Goal: Task Accomplishment & Management: Manage account settings

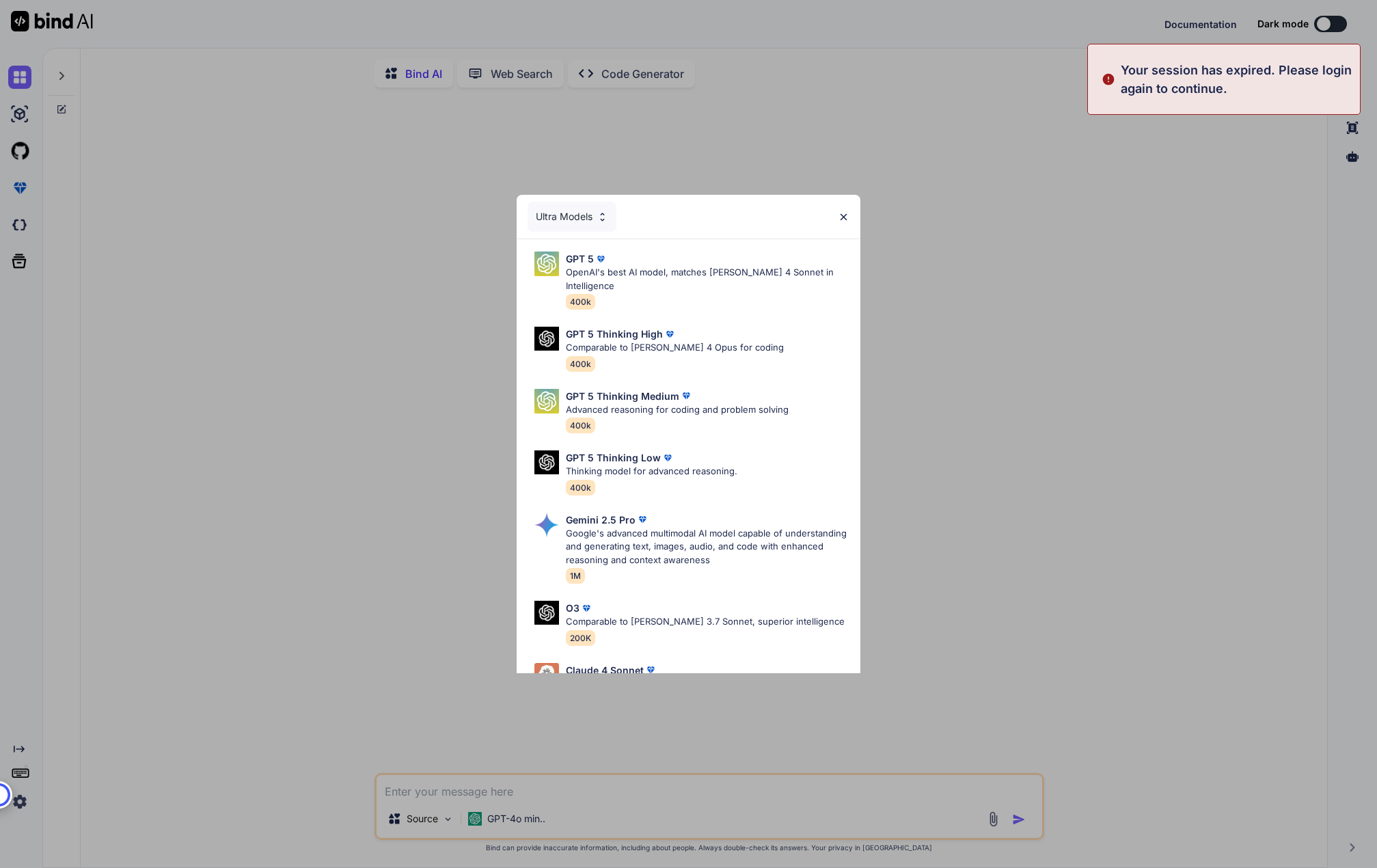
type textarea "x"
click at [841, 215] on img at bounding box center [844, 217] width 12 height 12
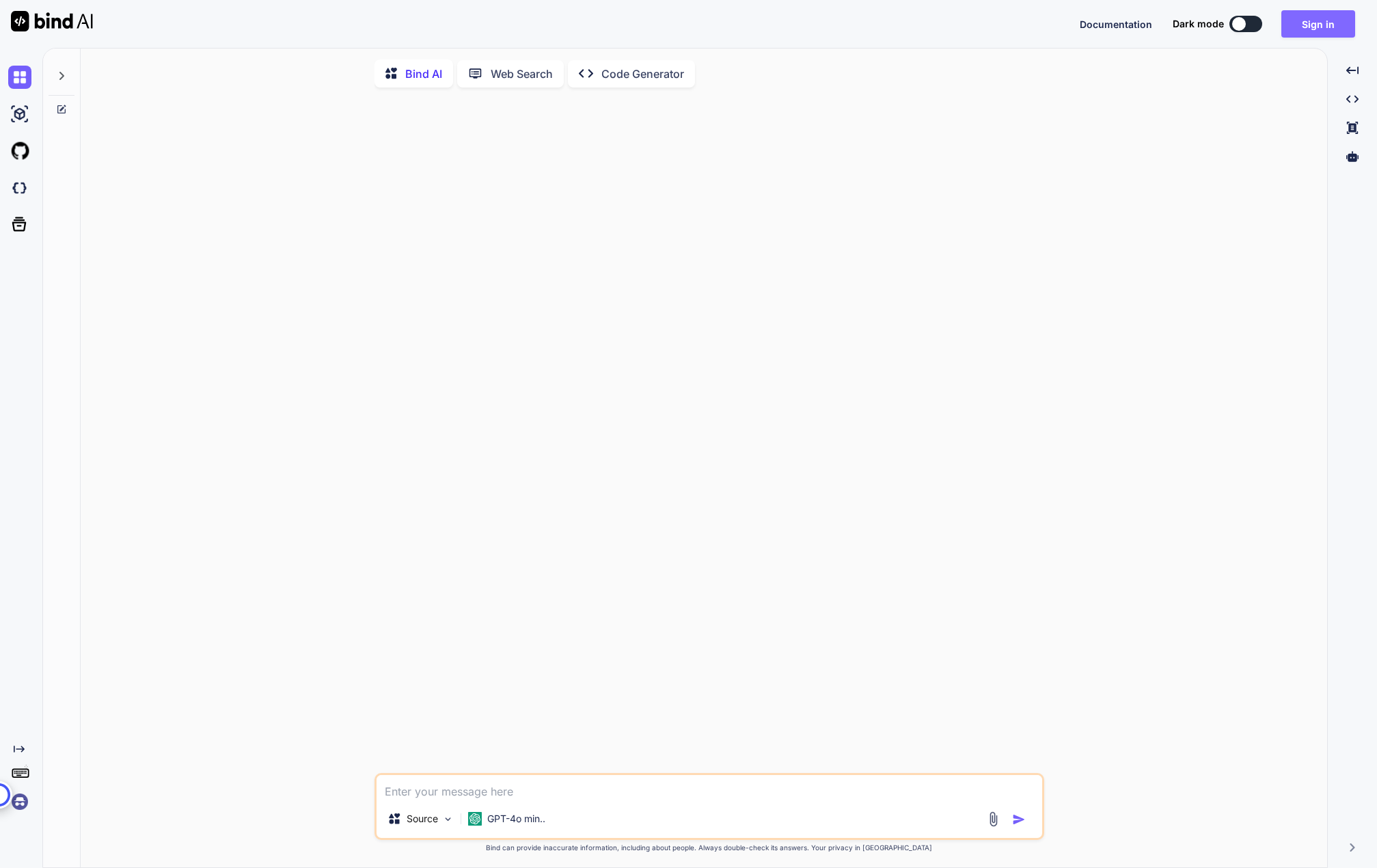
click at [1290, 19] on button "Sign in" at bounding box center [1318, 24] width 74 height 27
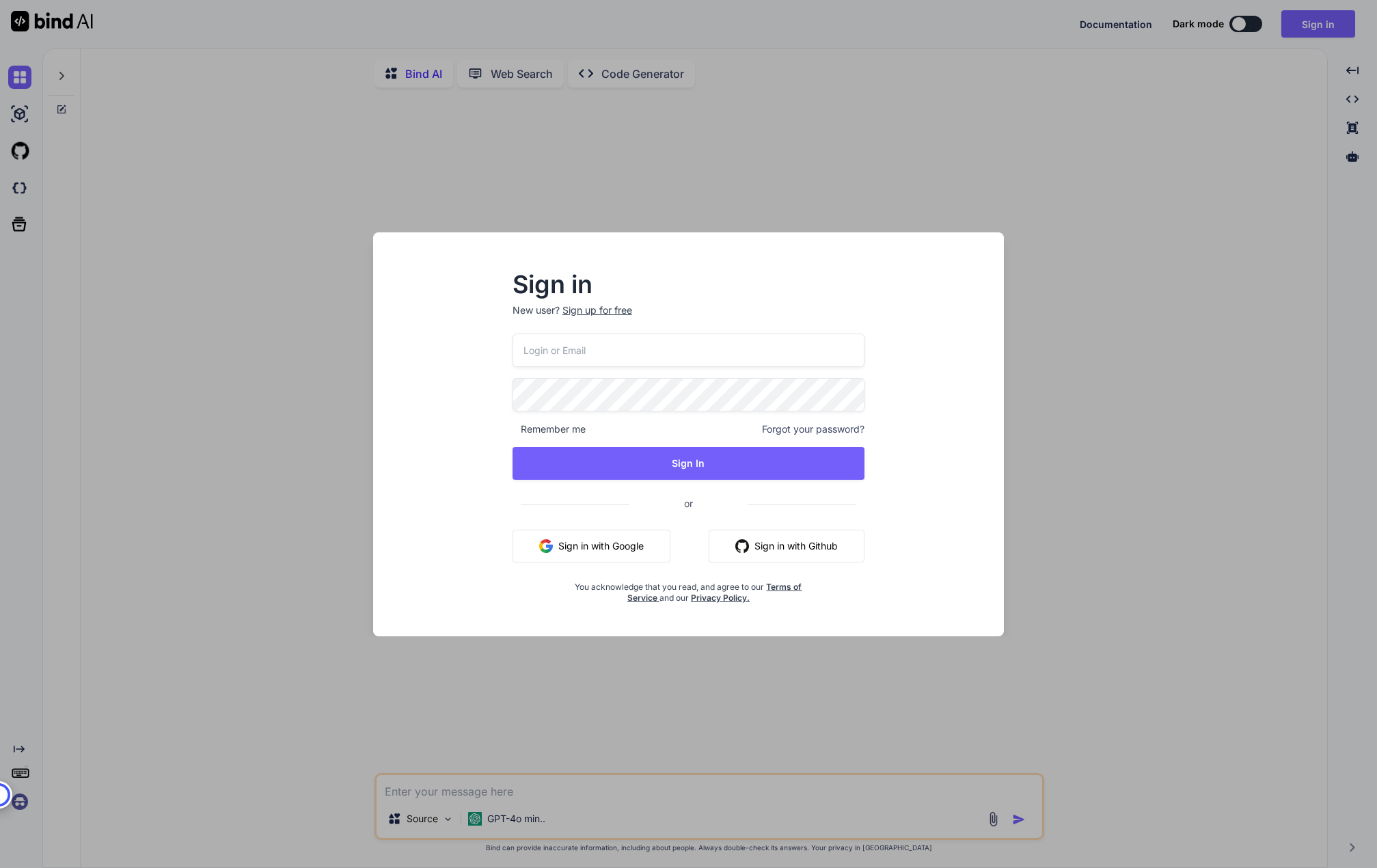
type input "b10010216@gmail.com"
click at [690, 347] on input "b10010216@gmail.com" at bounding box center [689, 350] width 353 height 33
drag, startPoint x: 426, startPoint y: 401, endPoint x: 444, endPoint y: 398, distance: 18.2
click at [430, 400] on div "Sign in New user? Sign up for free b10010216@gmail.com Remember me Forgot your …" at bounding box center [689, 447] width 610 height 379
click at [629, 355] on input "b10010216@gmail.com" at bounding box center [689, 350] width 353 height 33
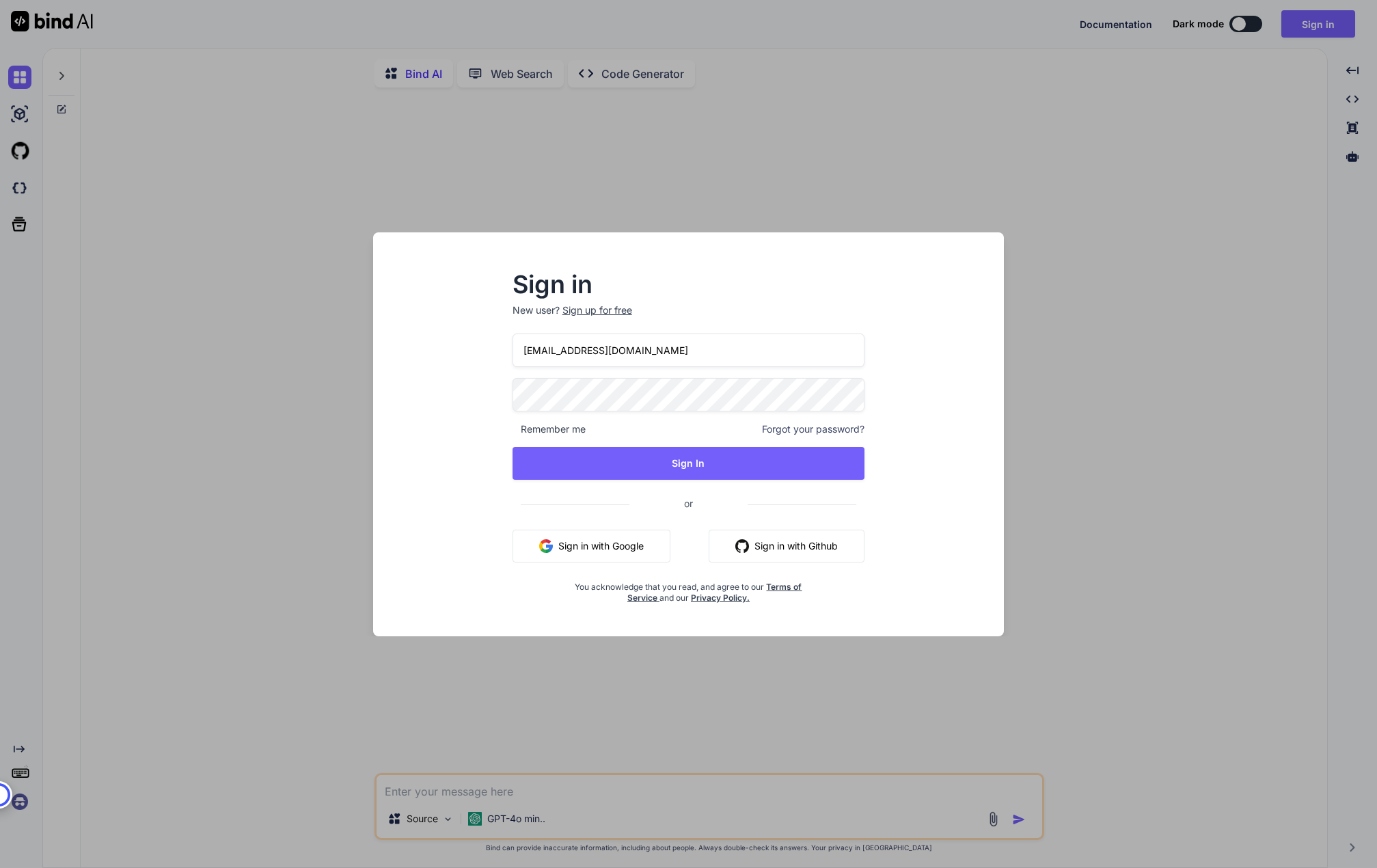
click at [827, 435] on span "Forgot your password?" at bounding box center [813, 429] width 102 height 13
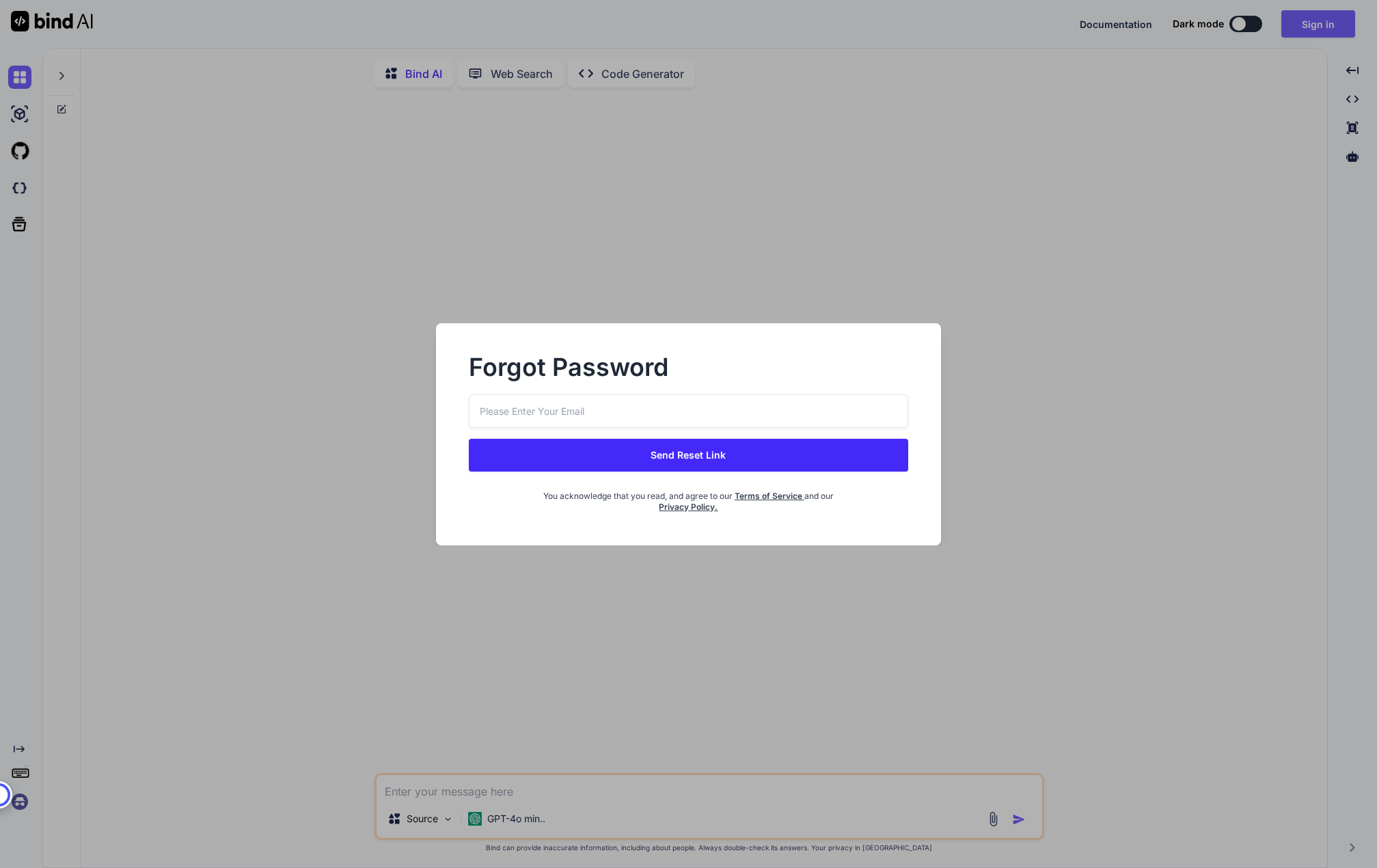
click at [655, 430] on div "Send Reset Link You acknowledge that you read, and agree to our Terms of Servic…" at bounding box center [688, 453] width 439 height 118
click at [667, 419] on input "email" at bounding box center [688, 410] width 439 height 33
paste input "b10010216@gmail.com"
type input "b10010216@gmail.com"
drag, startPoint x: 662, startPoint y: 450, endPoint x: 823, endPoint y: 440, distance: 161.3
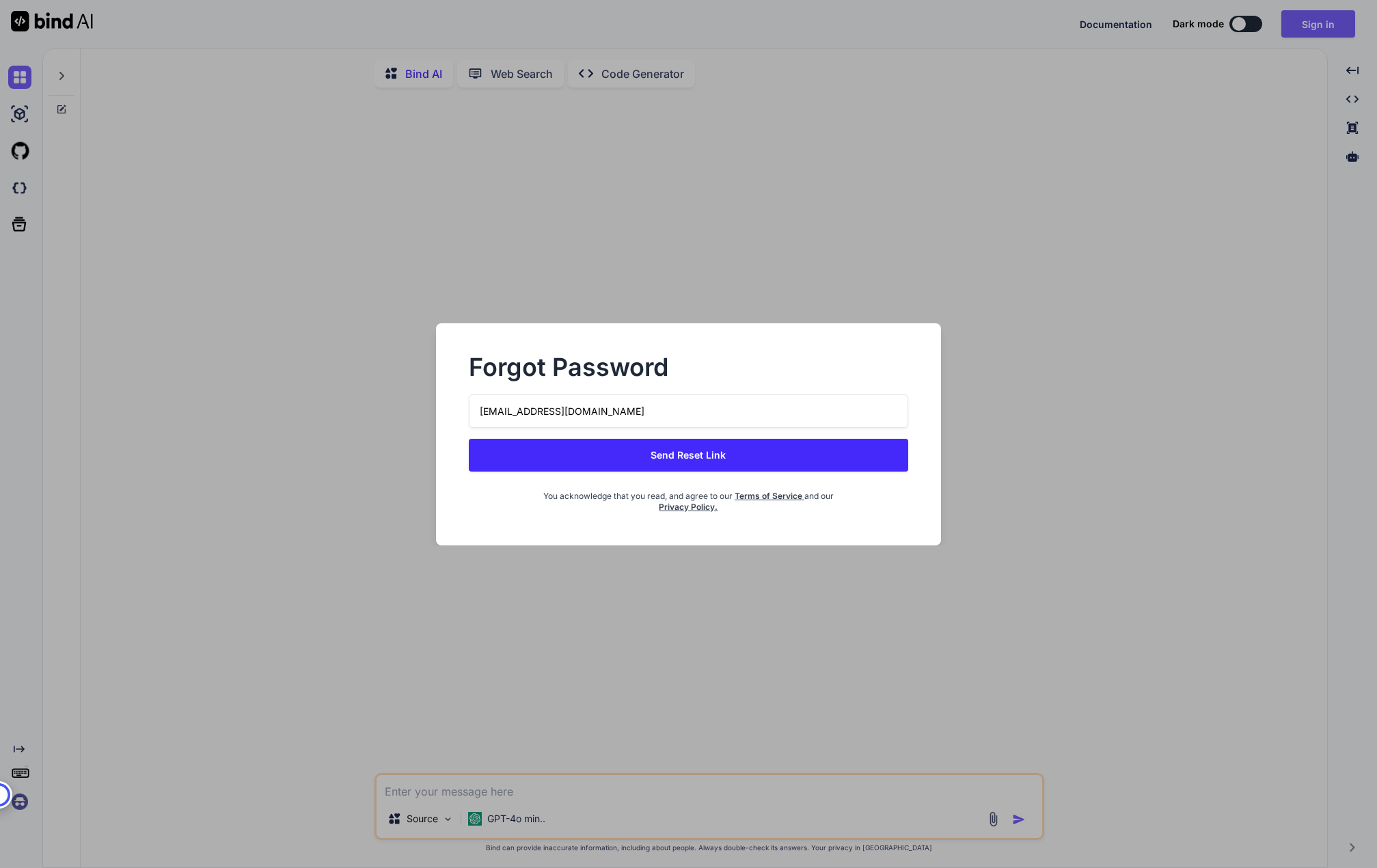
click at [664, 450] on button "Send Reset Link" at bounding box center [688, 455] width 439 height 33
click at [727, 461] on button "Send Reset Link" at bounding box center [688, 455] width 439 height 33
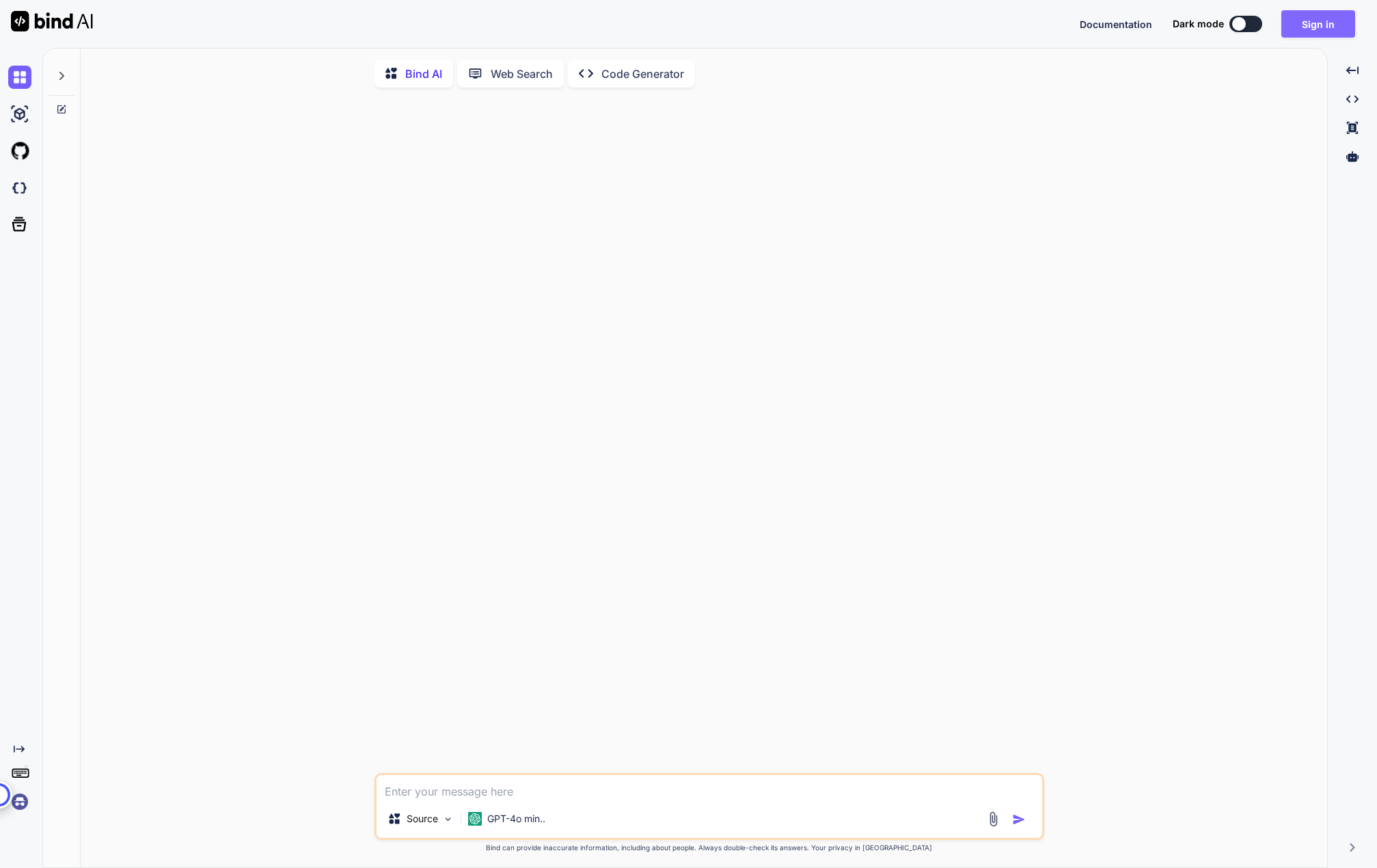
click at [1300, 22] on button "Sign in" at bounding box center [1318, 24] width 74 height 27
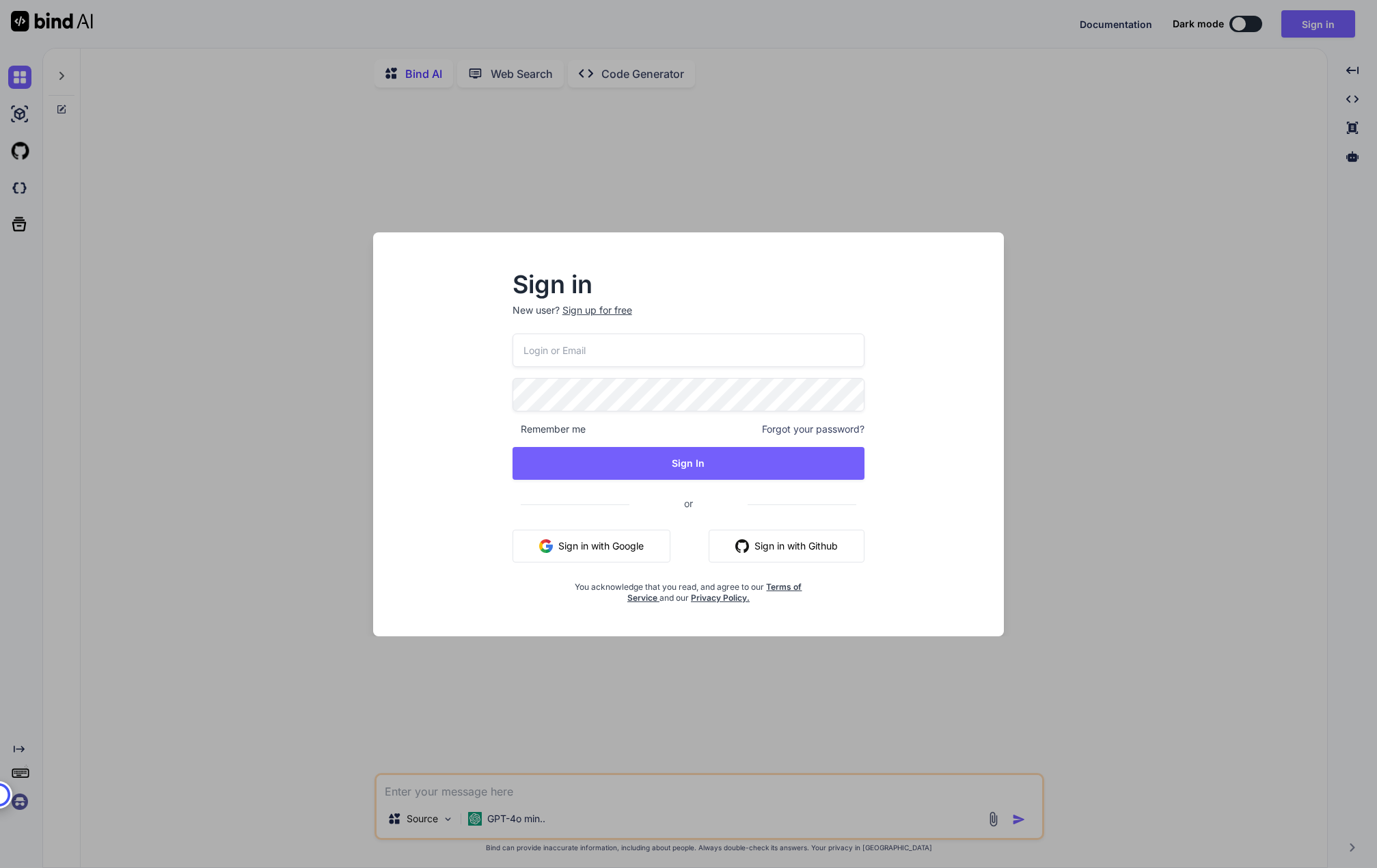
type input "b10010216@gmail.com"
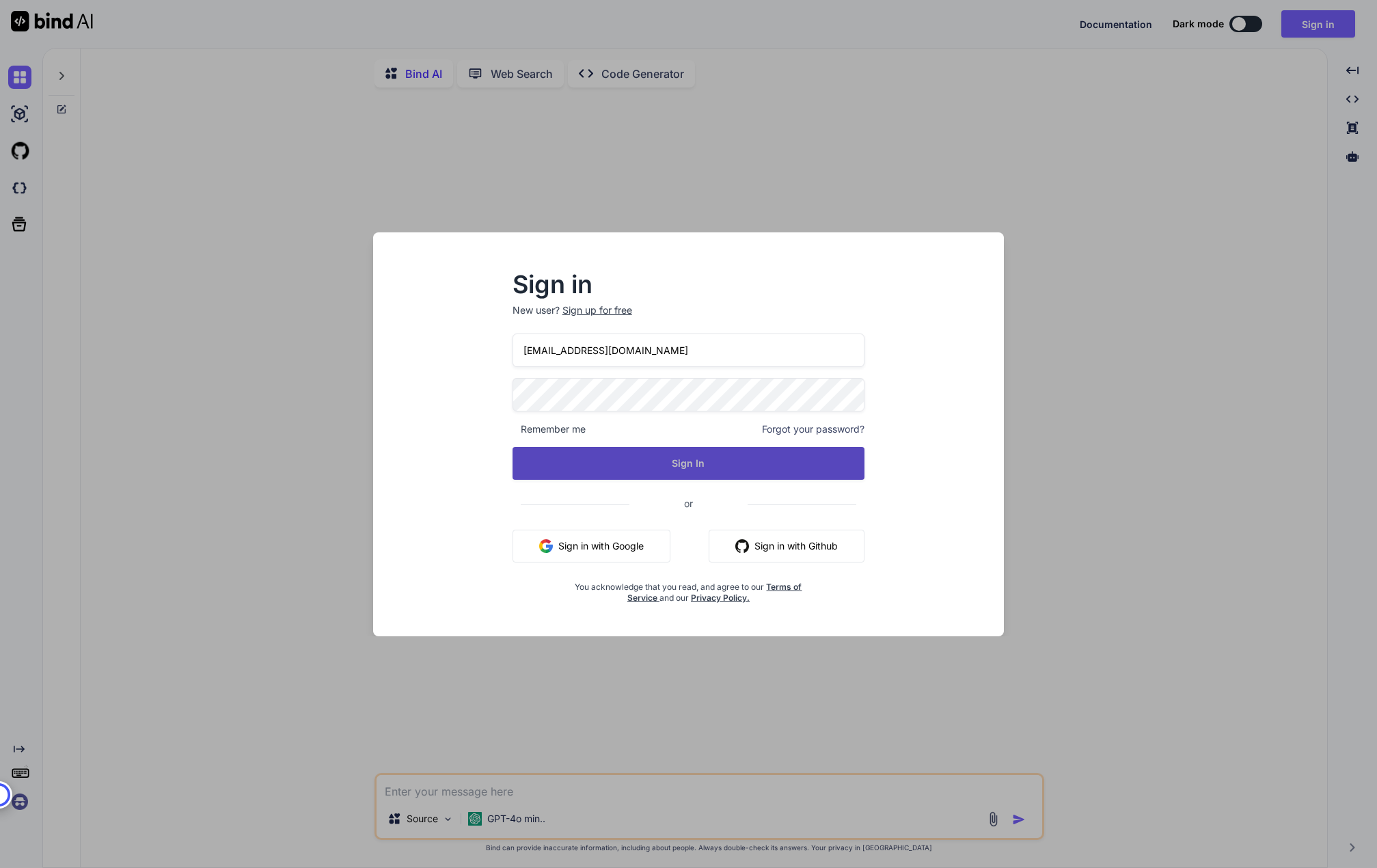
click at [517, 458] on button "Sign In" at bounding box center [689, 463] width 353 height 33
click at [762, 473] on button "Sign In" at bounding box center [689, 463] width 353 height 33
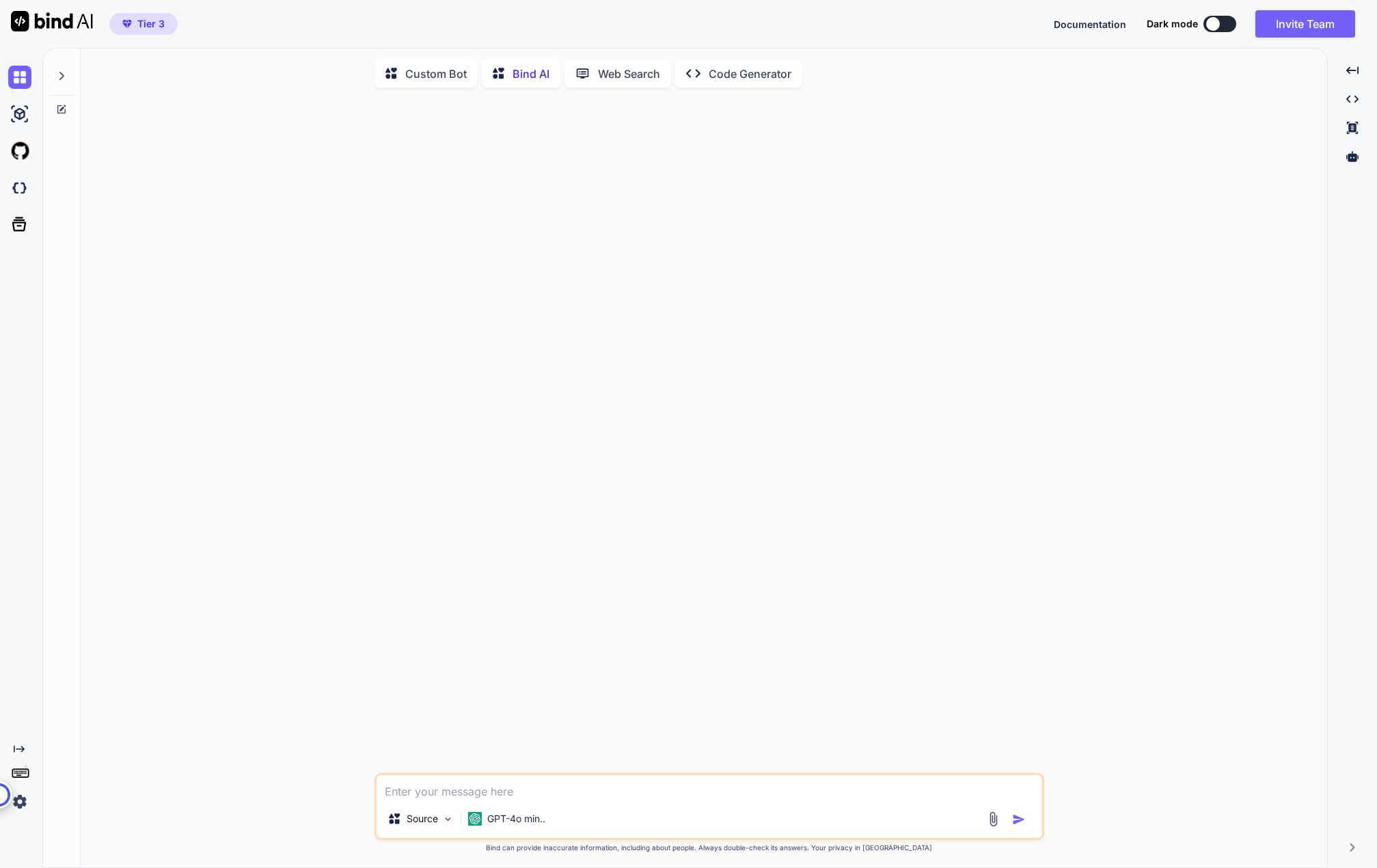
click at [27, 810] on img at bounding box center [19, 801] width 23 height 23
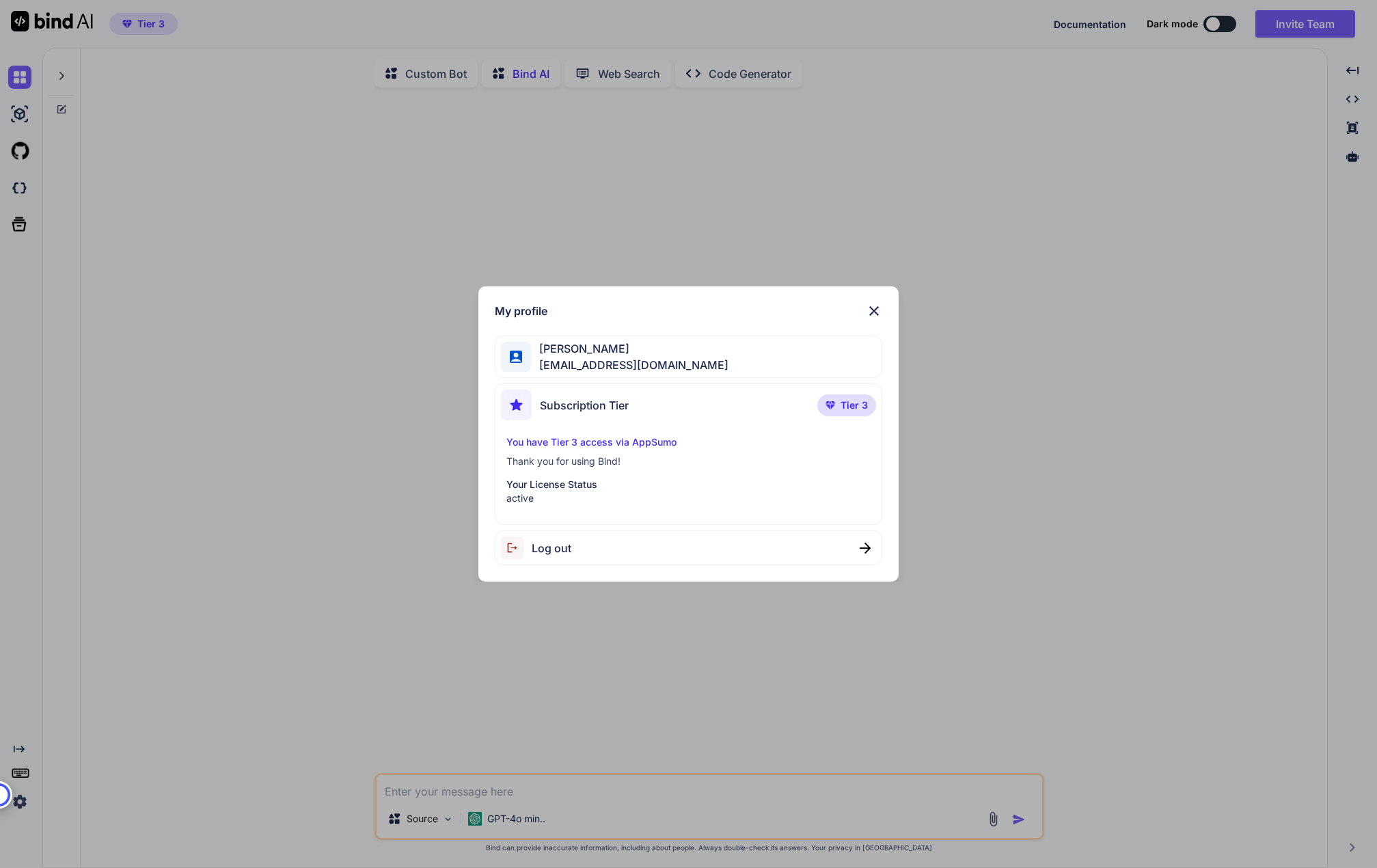
click at [645, 437] on p "You have Tier 3 access via AppSumo" at bounding box center [689, 442] width 365 height 13
click at [817, 395] on div "Subscription Tier Tier 3" at bounding box center [688, 407] width 376 height 36
click at [881, 309] on img at bounding box center [874, 311] width 16 height 16
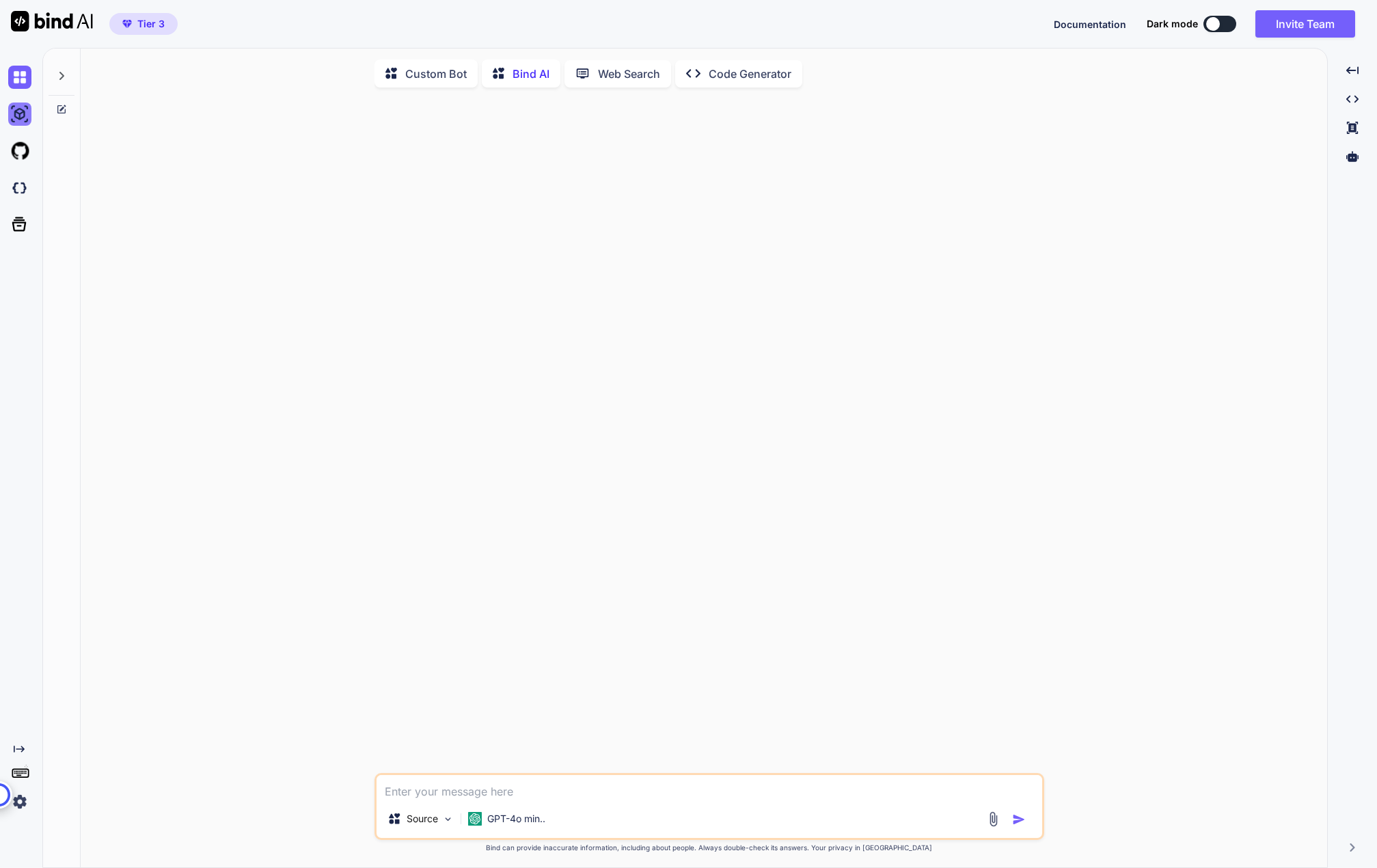
click at [22, 118] on img at bounding box center [19, 113] width 23 height 23
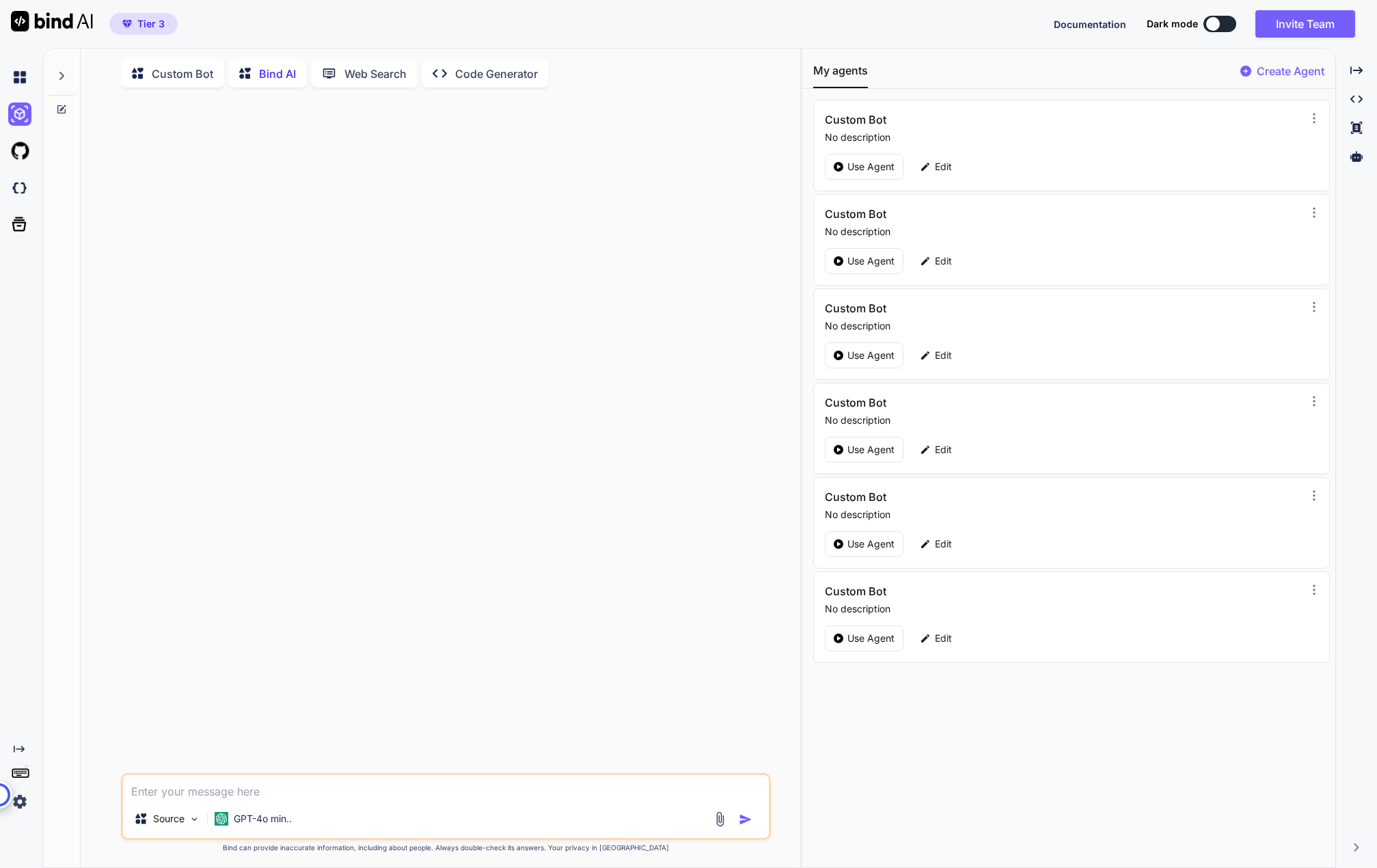
click at [185, 79] on p "Custom Bot" at bounding box center [182, 74] width 61 height 16
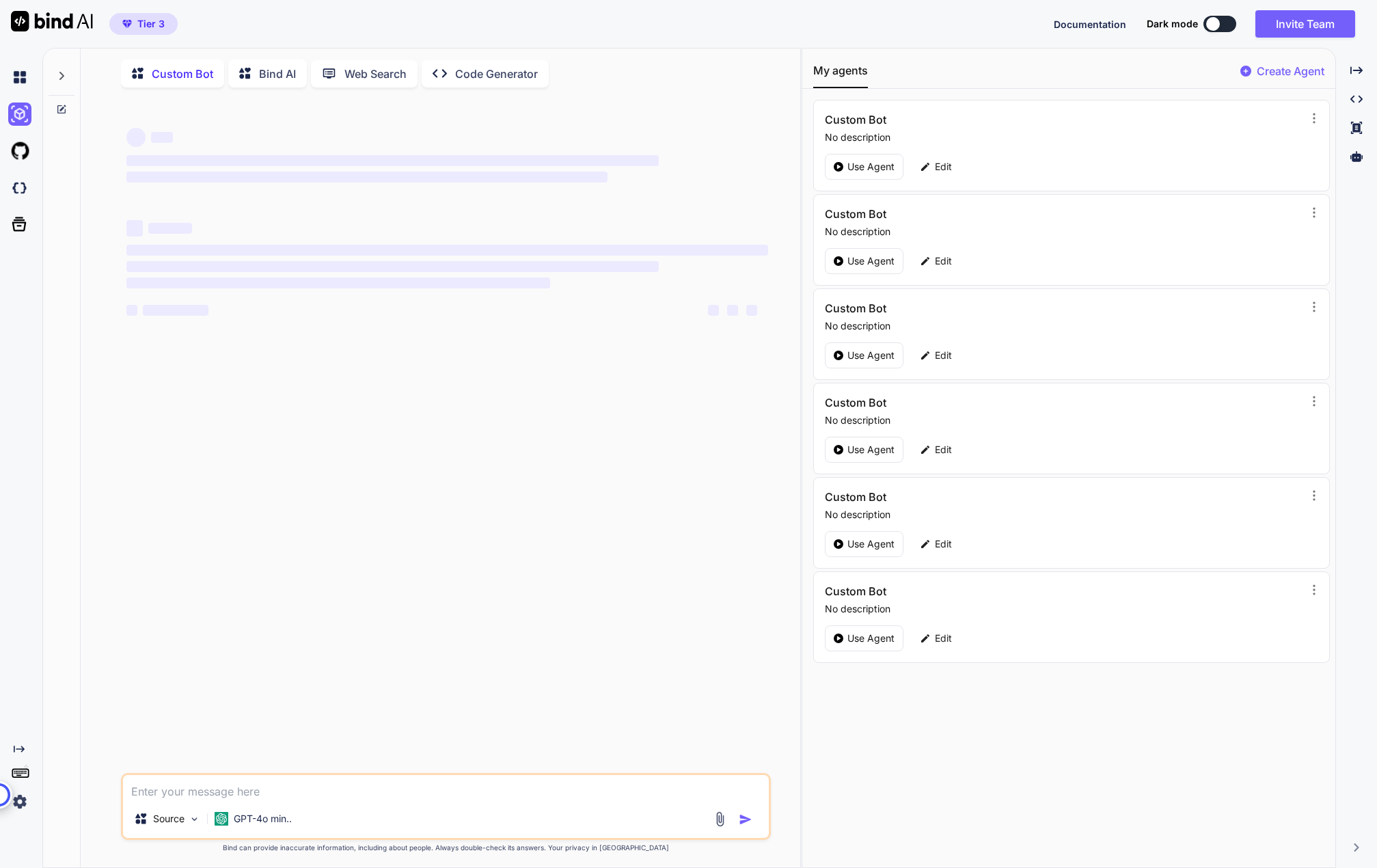
click at [394, 73] on p "Web Search" at bounding box center [376, 74] width 62 height 16
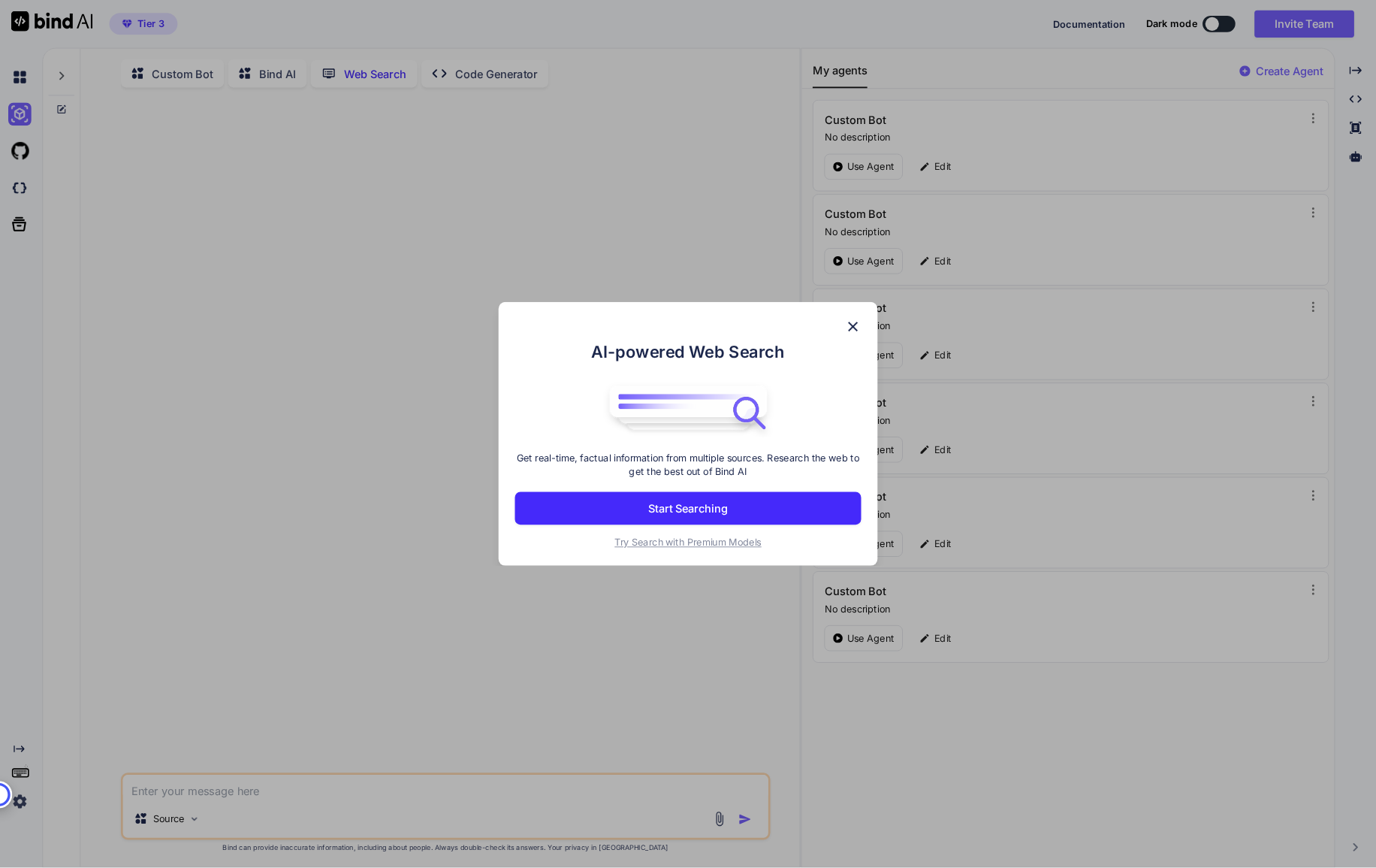
scroll to position [6, 0]
click at [821, 555] on button "Start Searching" at bounding box center [756, 559] width 380 height 36
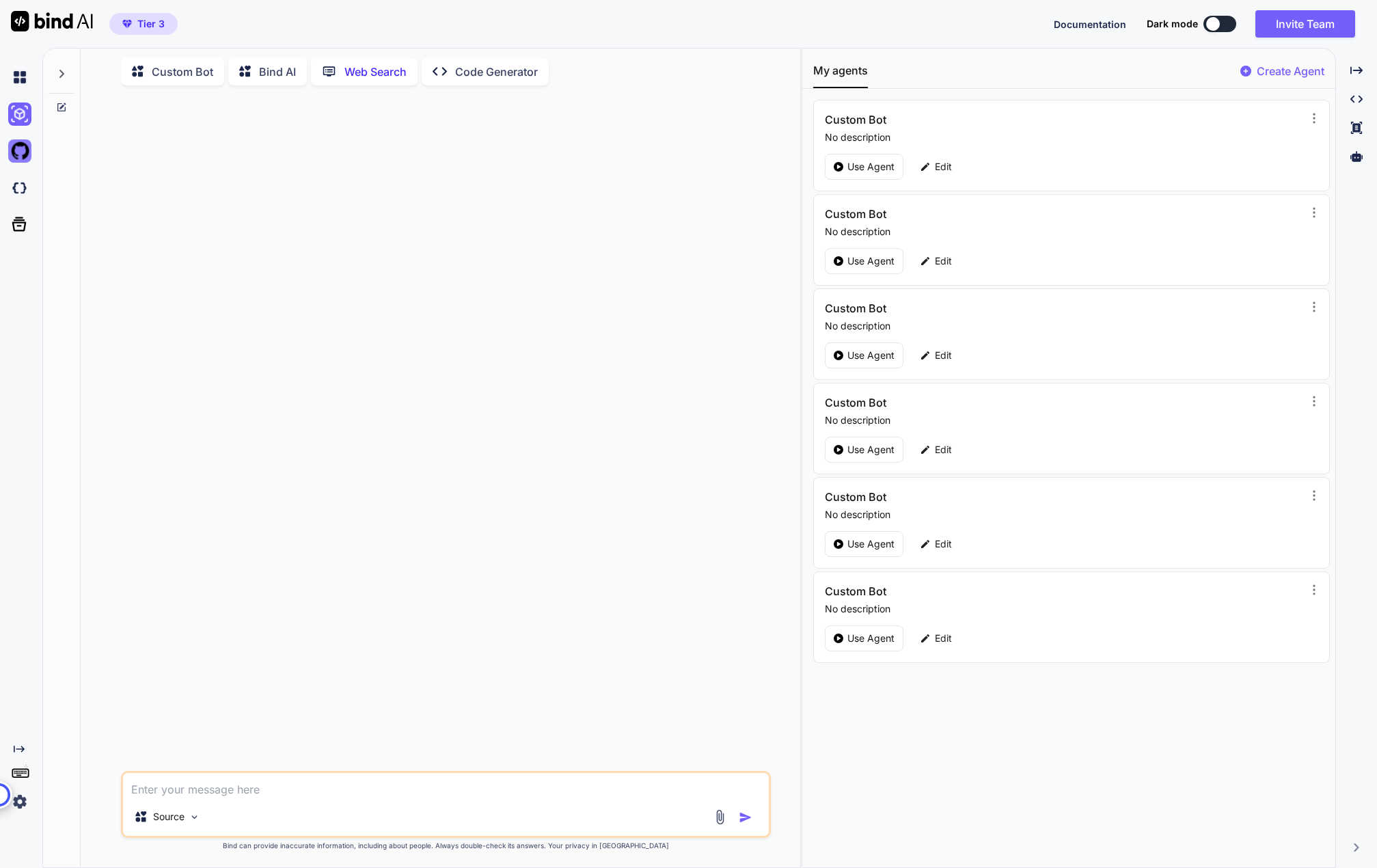
click at [26, 145] on img at bounding box center [19, 150] width 23 height 23
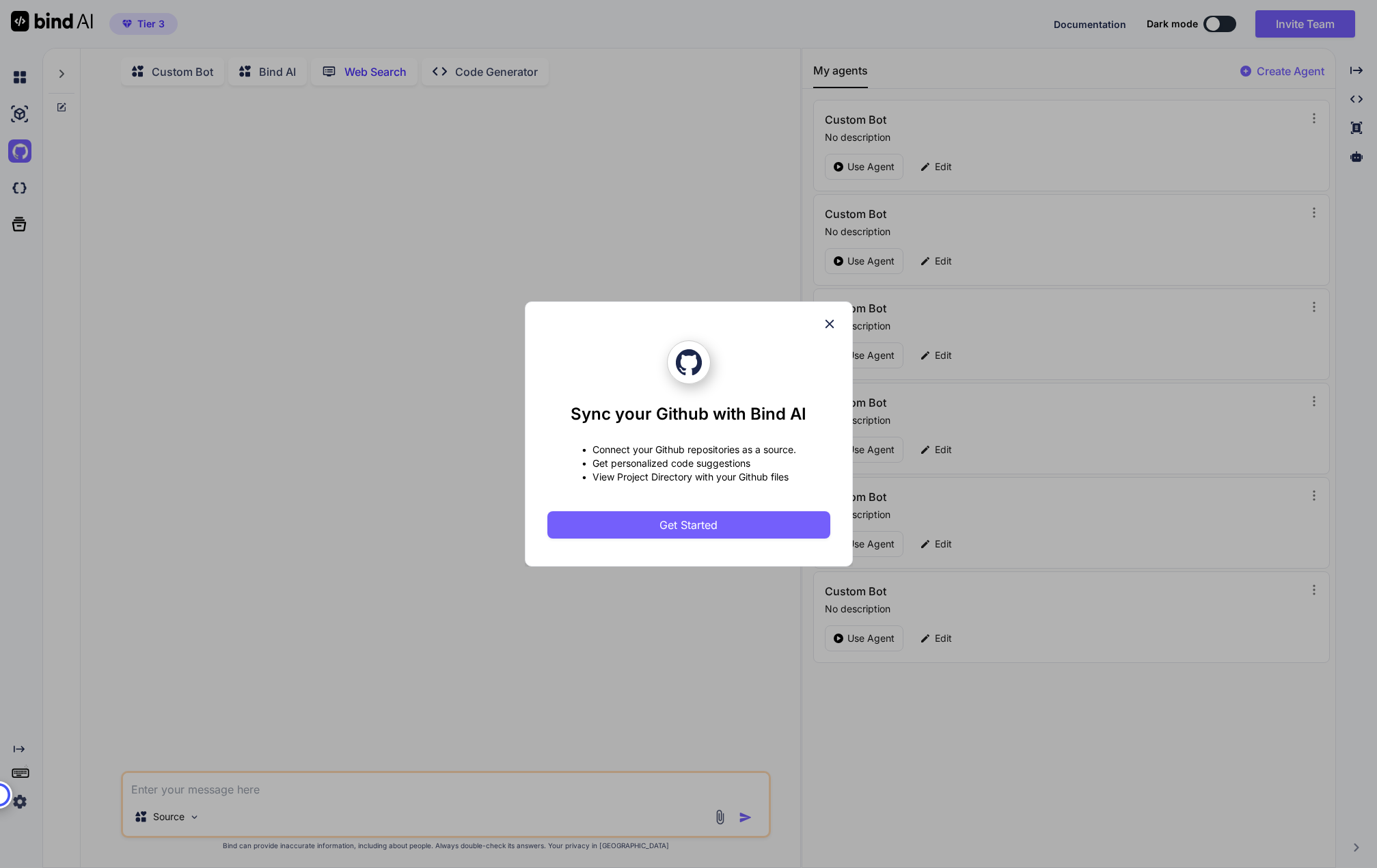
drag, startPoint x: 838, startPoint y: 328, endPoint x: 627, endPoint y: 262, distance: 221.1
click at [836, 328] on div "Sync your Github with Bind AI • Connect your Github repositories as a source. •…" at bounding box center [689, 434] width 328 height 265
click at [833, 321] on icon at bounding box center [830, 324] width 9 height 9
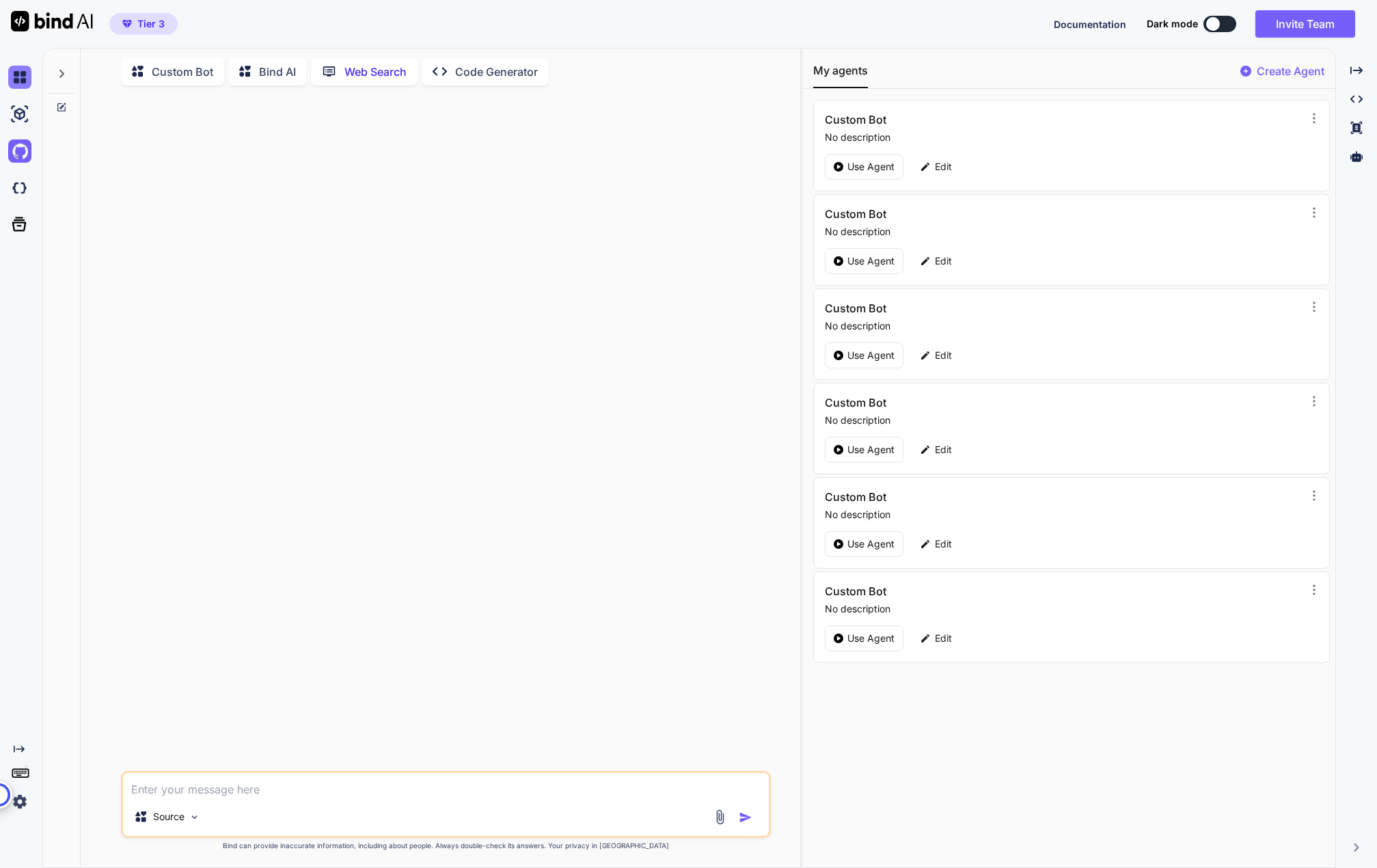
click at [21, 74] on img at bounding box center [19, 77] width 23 height 23
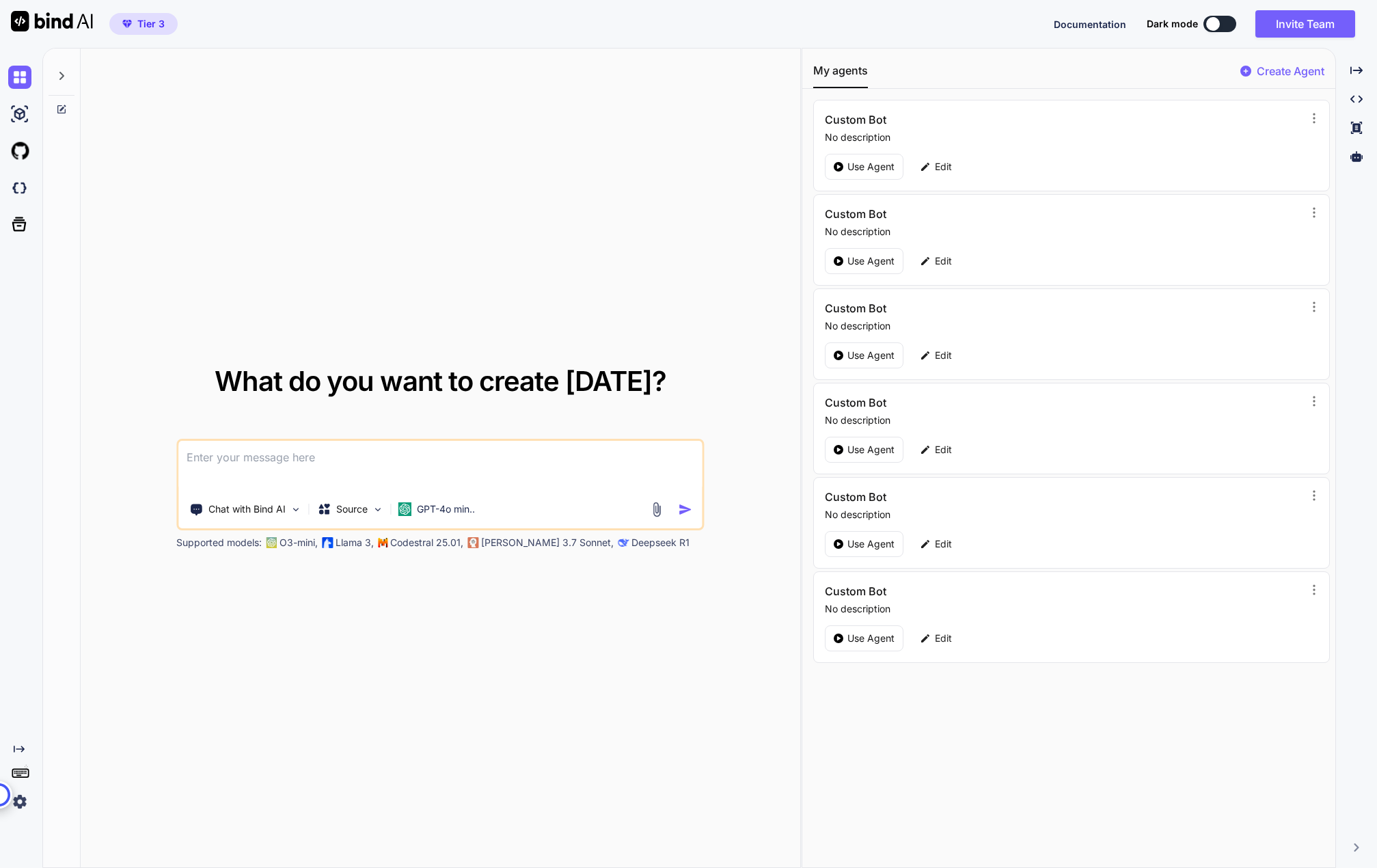
drag, startPoint x: 58, startPoint y: 73, endPoint x: 410, endPoint y: 203, distance: 375.2
click at [380, 170] on div "What do you want to create today? Chat with Bind AI Source GPT-4o min.. Support…" at bounding box center [421, 458] width 757 height 820
click at [475, 508] on p "GPT-4o min.." at bounding box center [446, 509] width 58 height 13
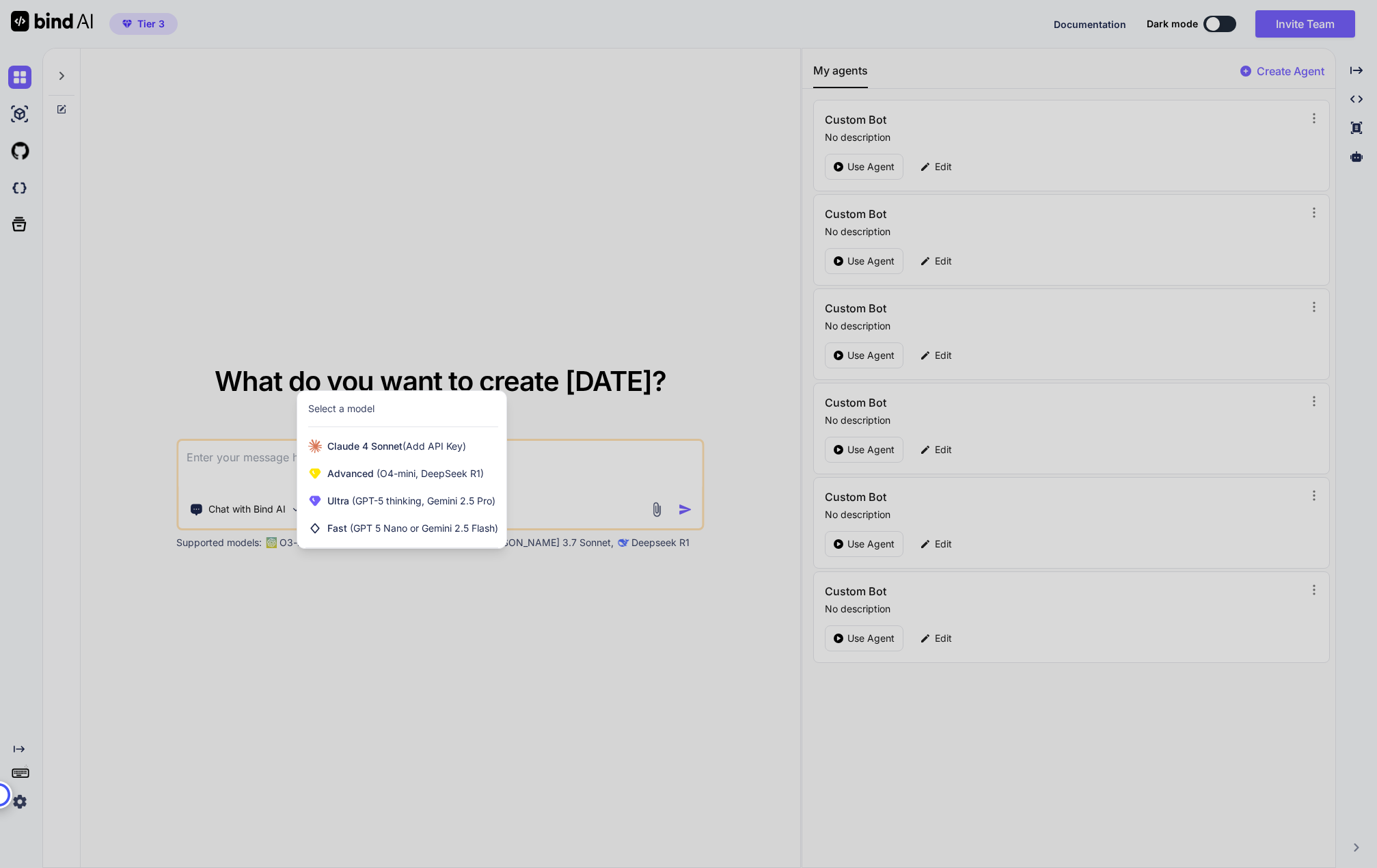
click at [480, 303] on div at bounding box center [688, 434] width 1377 height 868
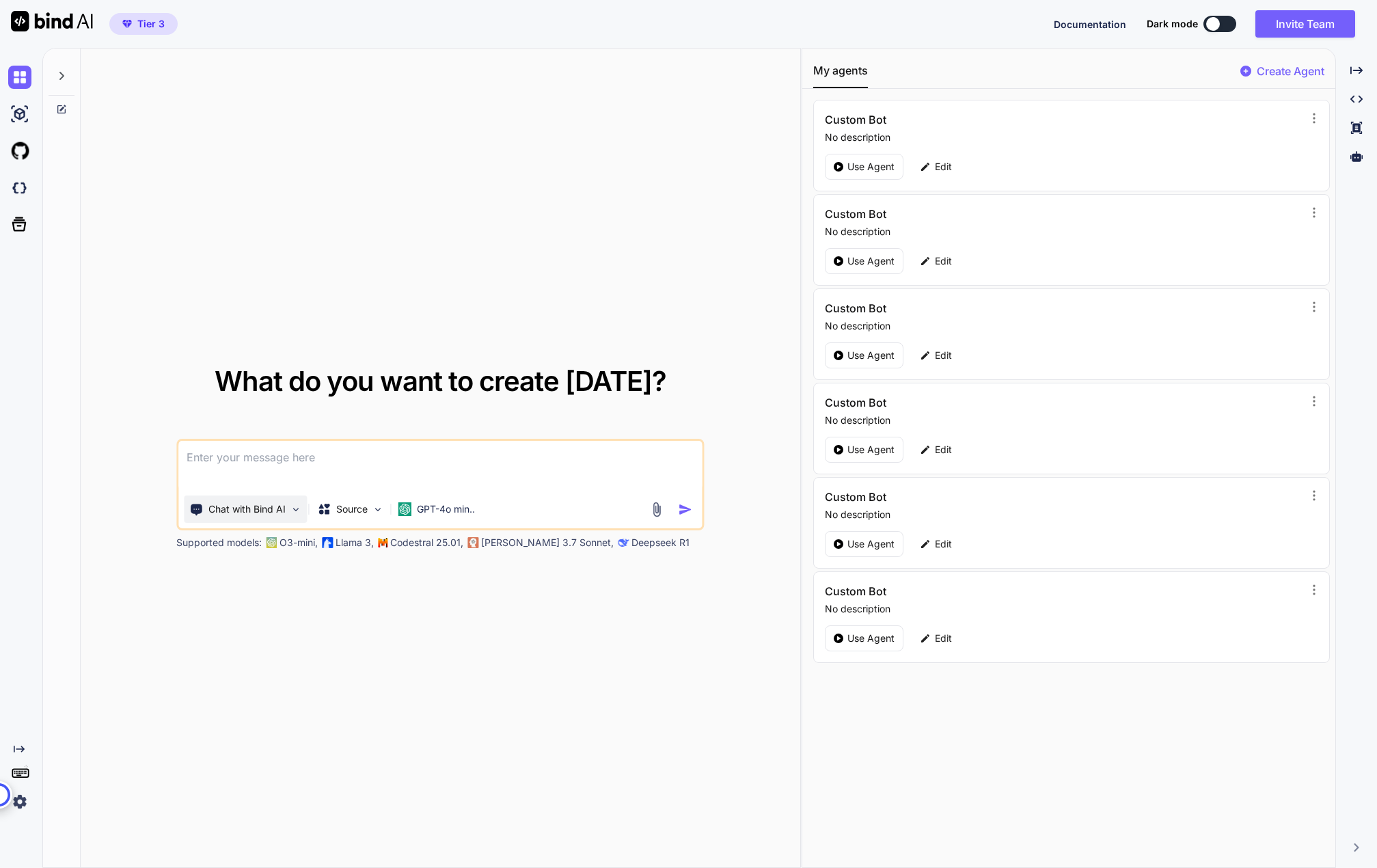
click at [259, 501] on div "Chat with Bind AI" at bounding box center [245, 509] width 123 height 27
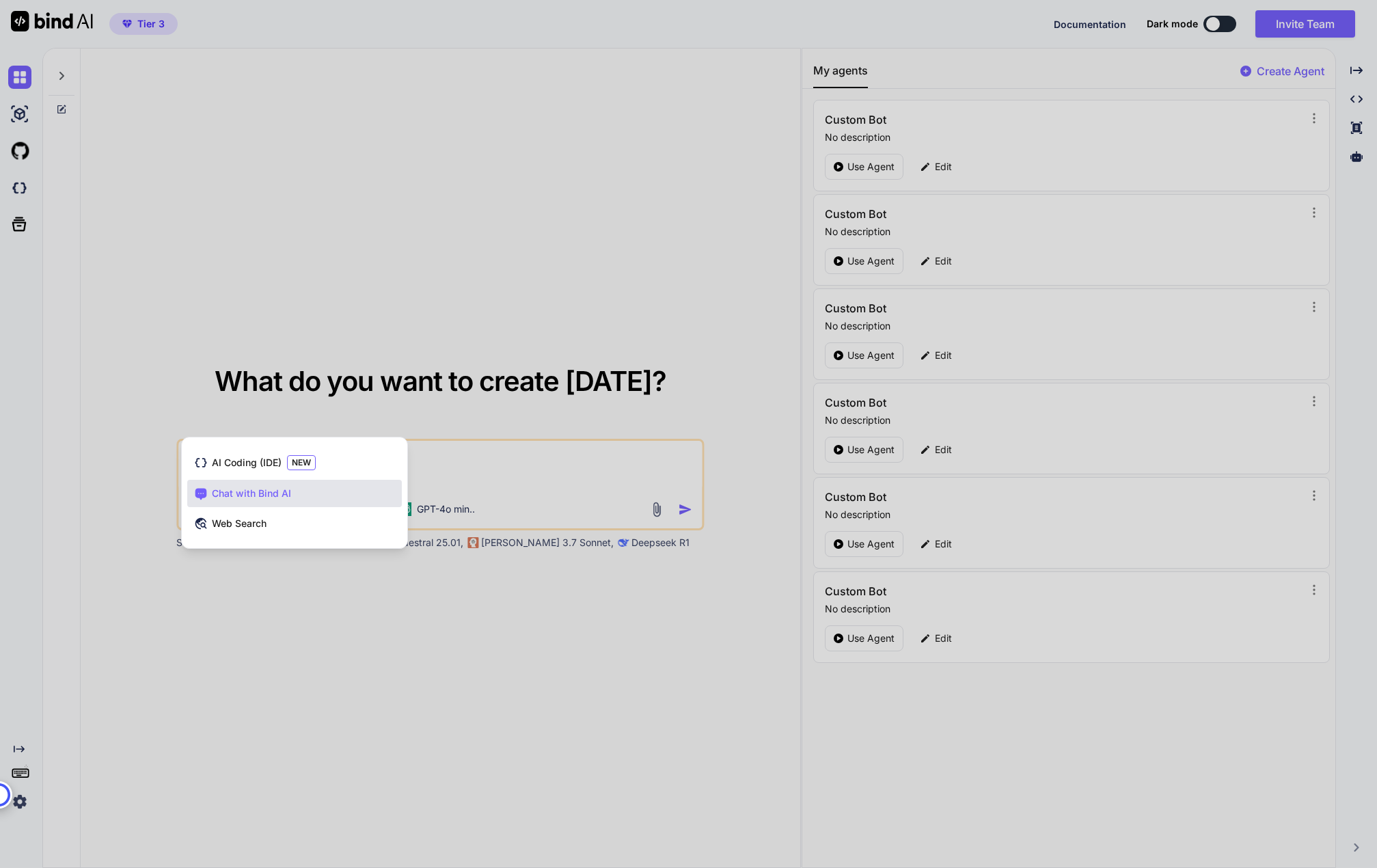
click at [316, 337] on div at bounding box center [688, 434] width 1377 height 868
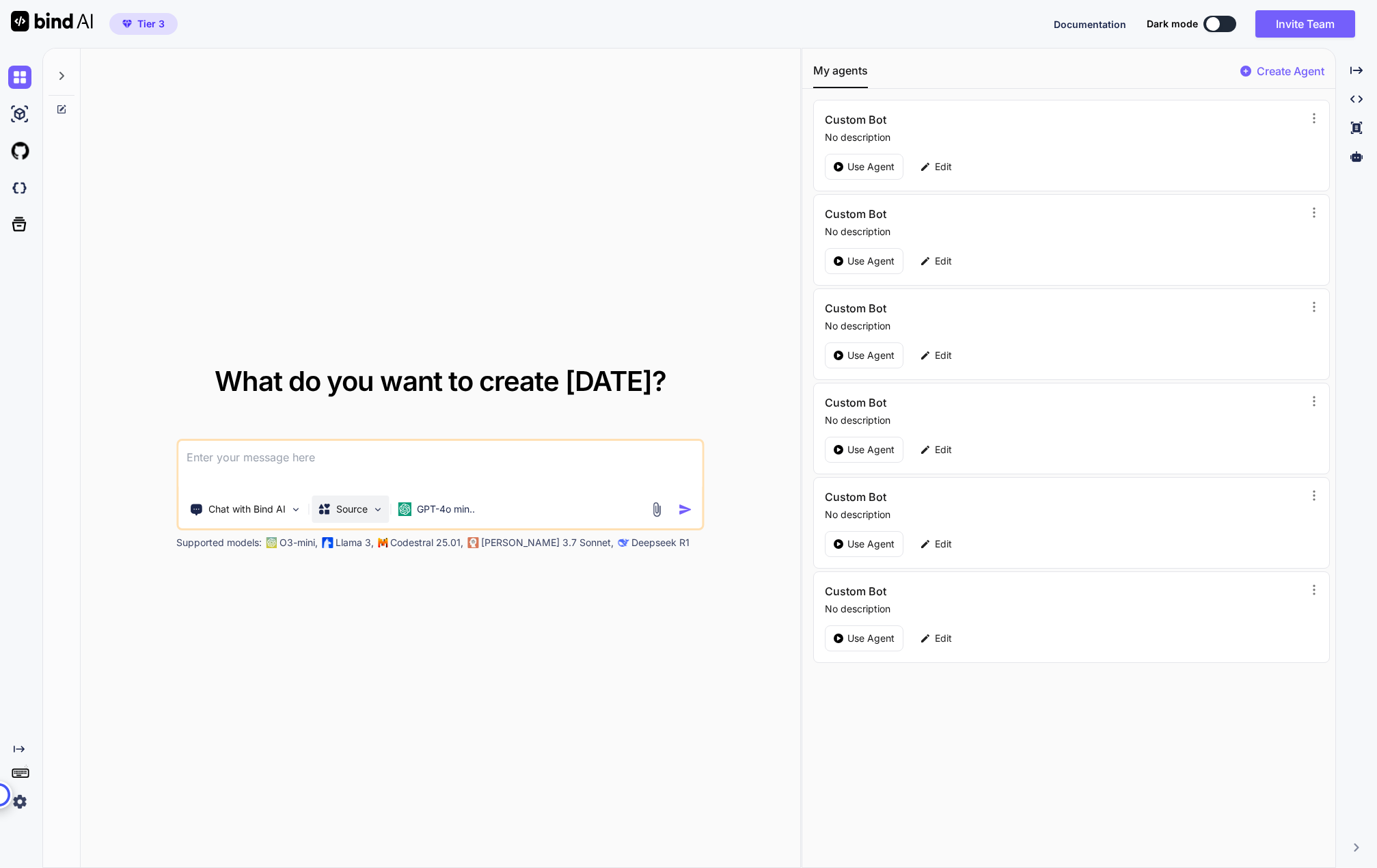
click at [348, 509] on p "Source" at bounding box center [352, 509] width 31 height 13
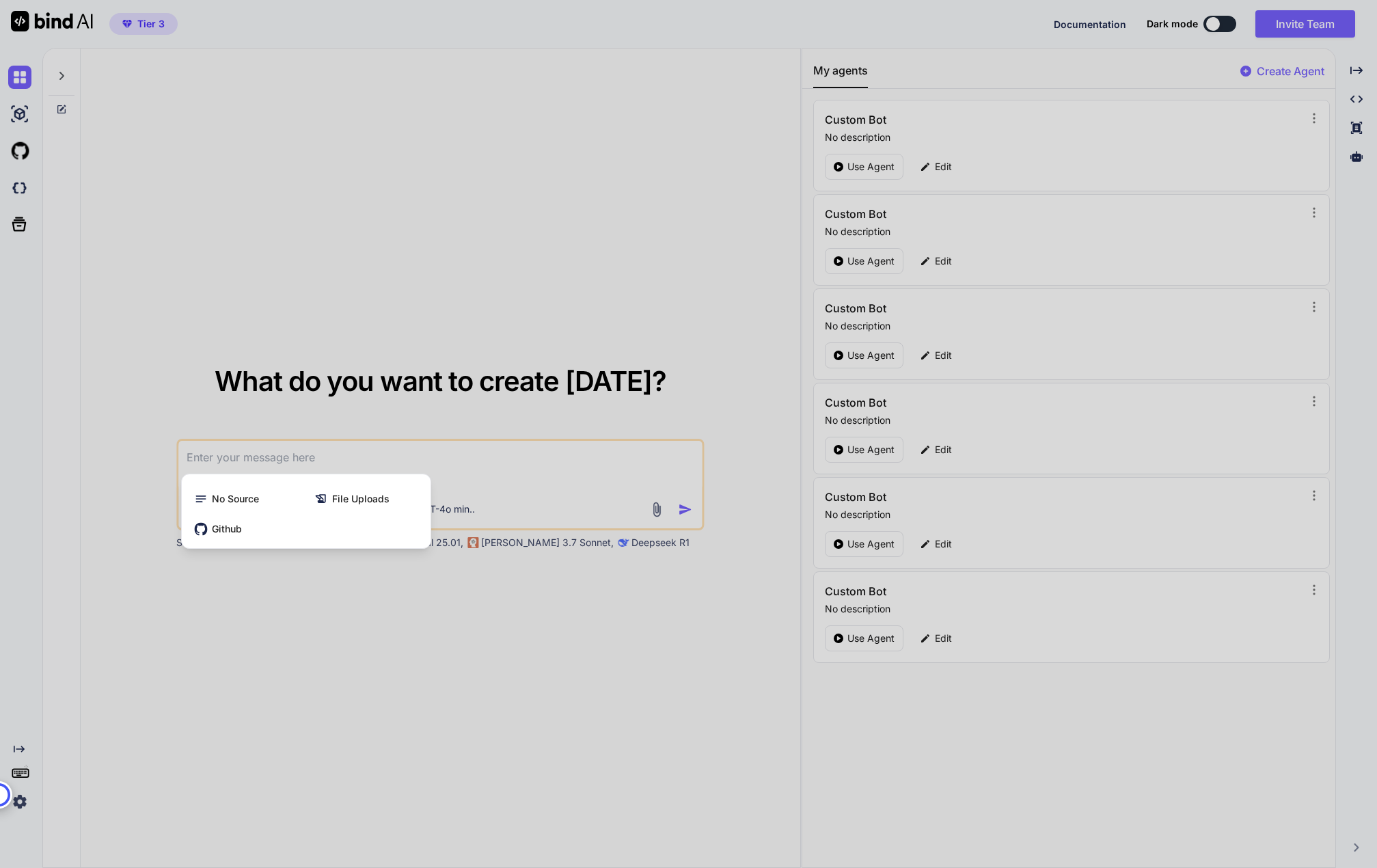
click at [417, 353] on div at bounding box center [688, 434] width 1377 height 868
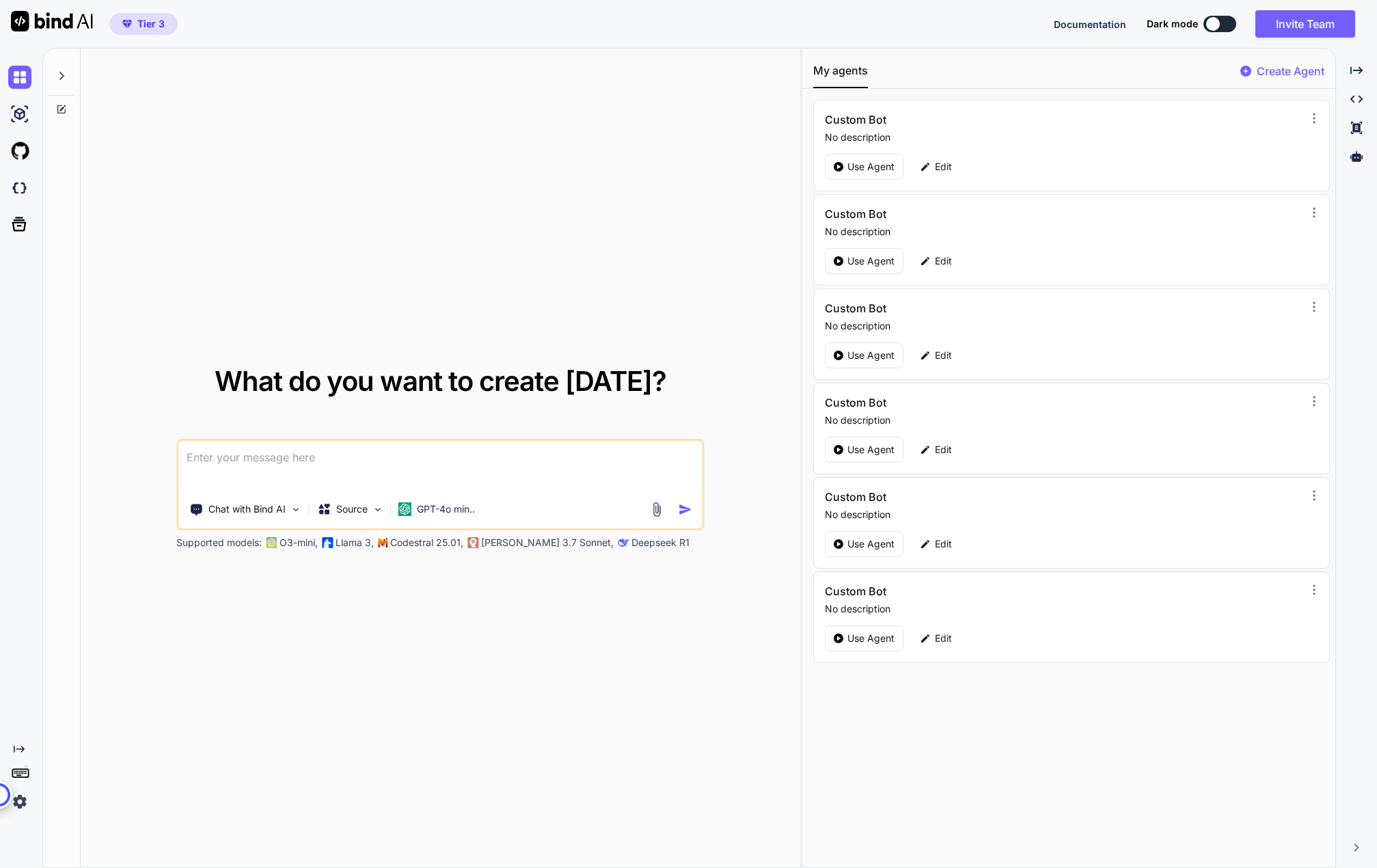
click at [415, 538] on p "Codestral 25.01," at bounding box center [427, 542] width 73 height 13
drag, startPoint x: 450, startPoint y: 543, endPoint x: 507, endPoint y: 541, distance: 57.0
click at [453, 543] on p "Codestral 25.01," at bounding box center [427, 542] width 73 height 13
click at [513, 541] on p "Claude 3.7 Sonnet," at bounding box center [547, 542] width 133 height 13
click at [465, 221] on div "What do you want to create today? Chat with Bind AI Source GPT-4o min.. Support…" at bounding box center [441, 458] width 720 height 820
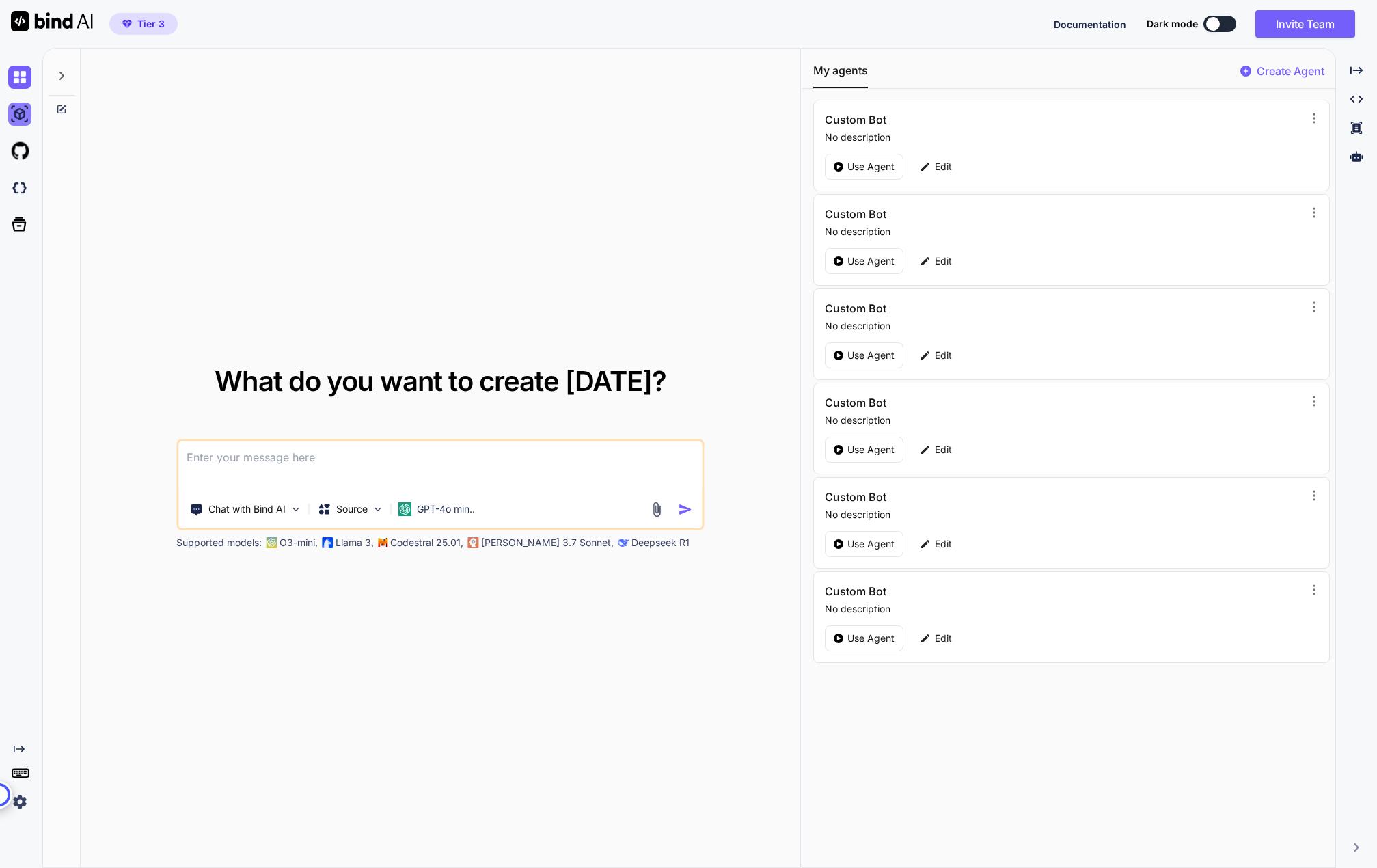
click at [24, 107] on img at bounding box center [19, 113] width 23 height 23
click at [10, 155] on img at bounding box center [19, 150] width 23 height 23
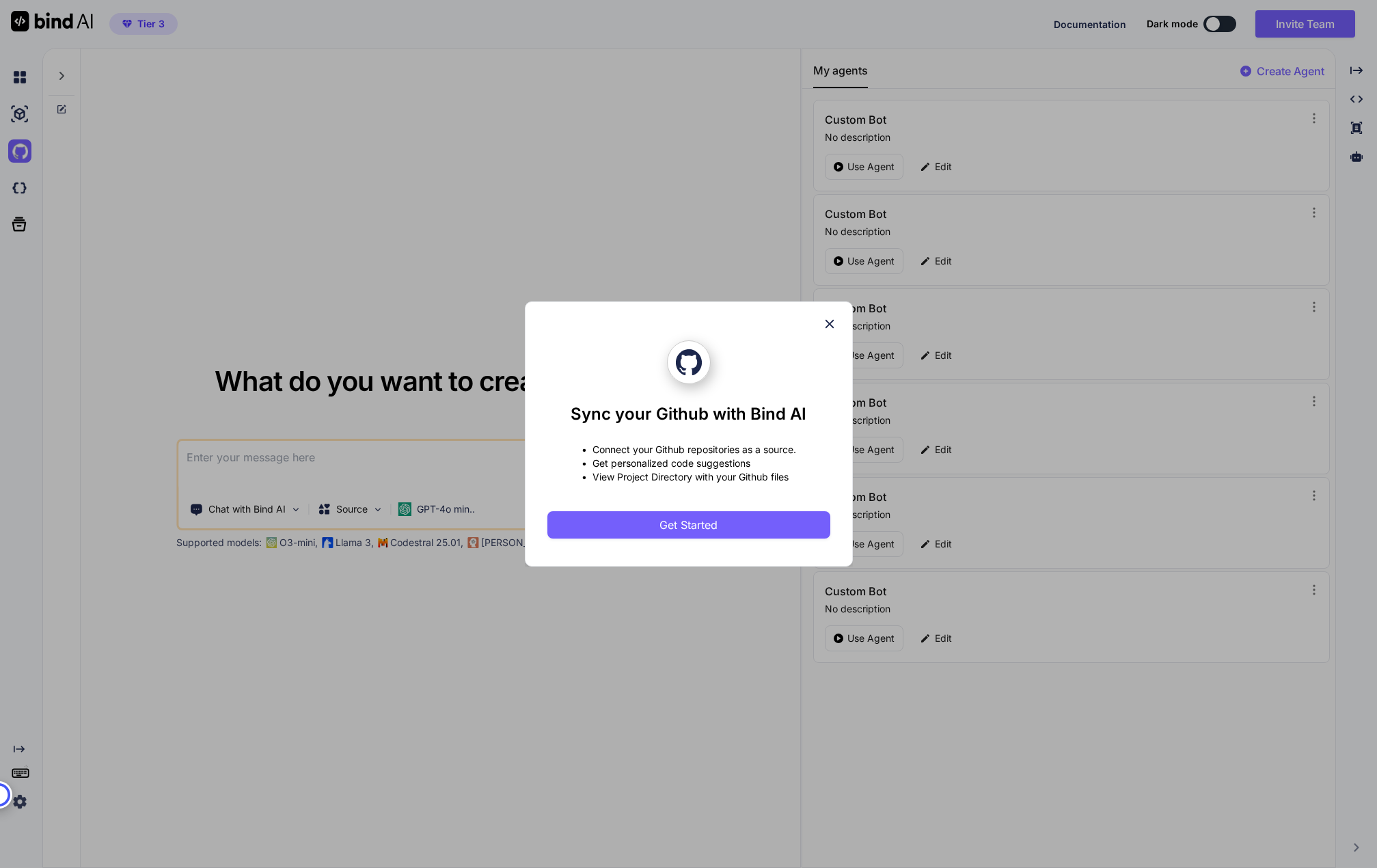
click at [255, 220] on div "Sync your Github with Bind AI • Connect your Github repositories as a source. •…" at bounding box center [688, 434] width 1377 height 868
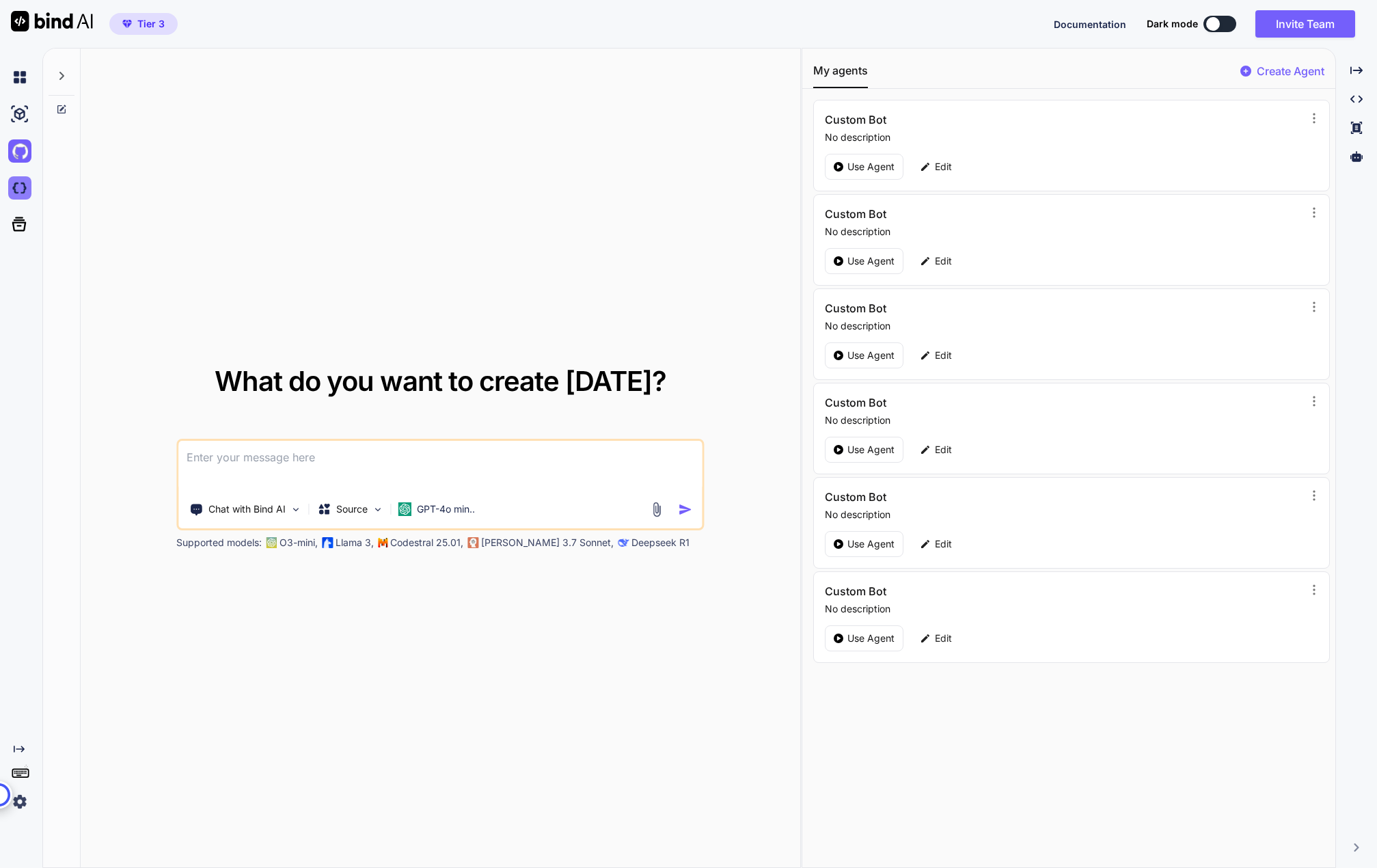
click at [19, 187] on img at bounding box center [19, 187] width 23 height 23
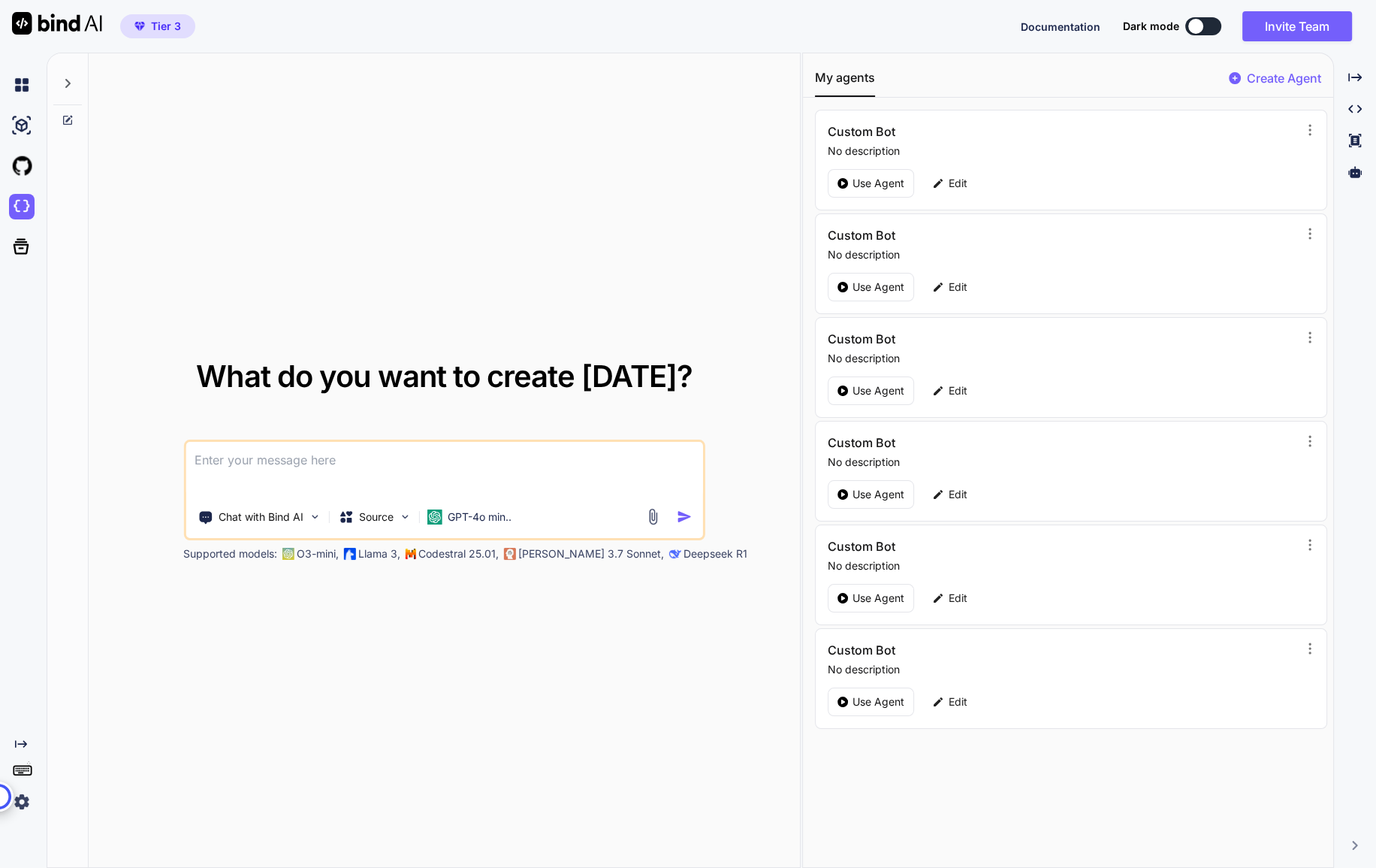
click at [454, 129] on div "What do you want to create today? Chat with Bind AI Source GPT-4o min.. Support…" at bounding box center [445, 461] width 712 height 815
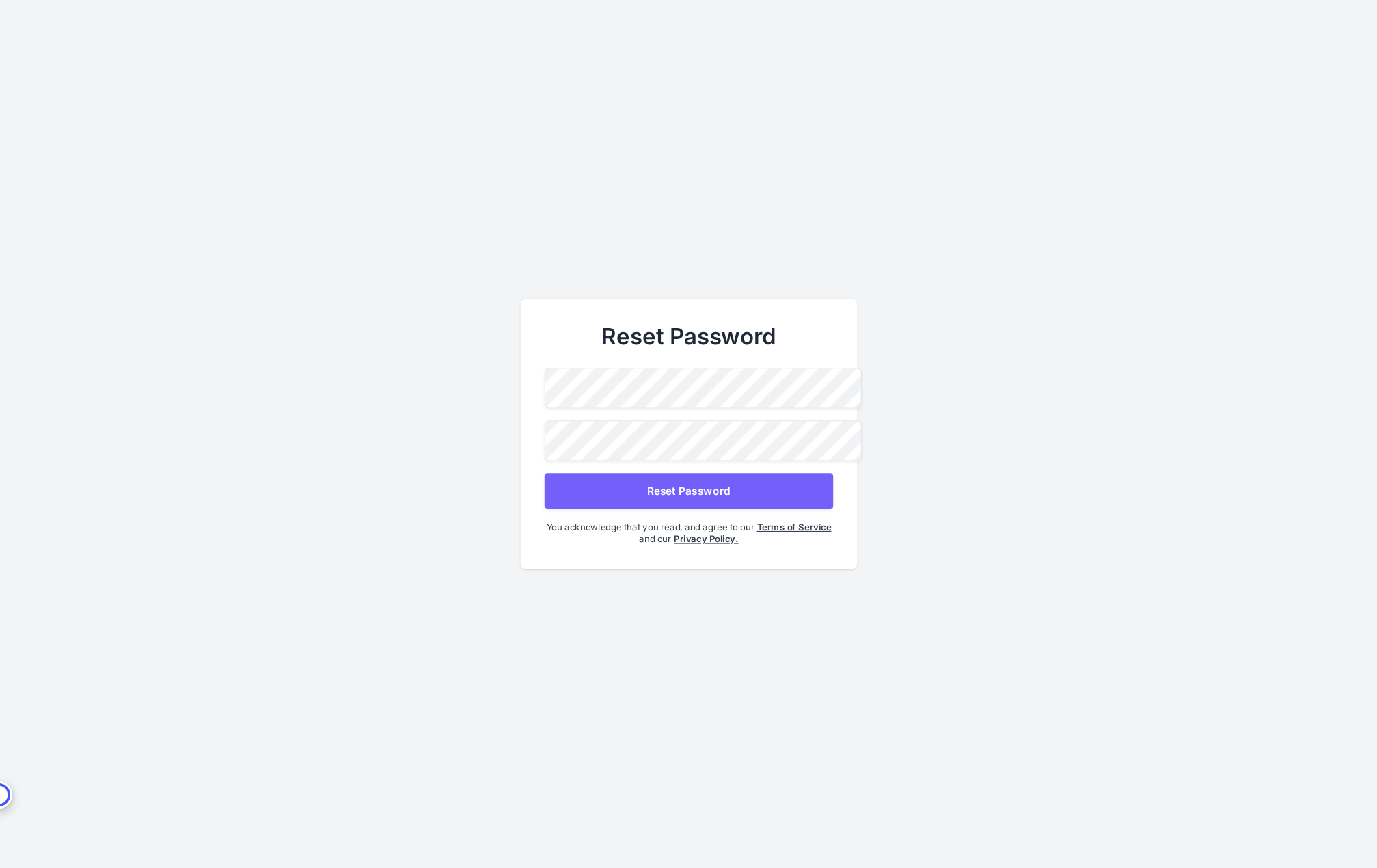
click at [590, 490] on button "Reset Password" at bounding box center [687, 490] width 288 height 36
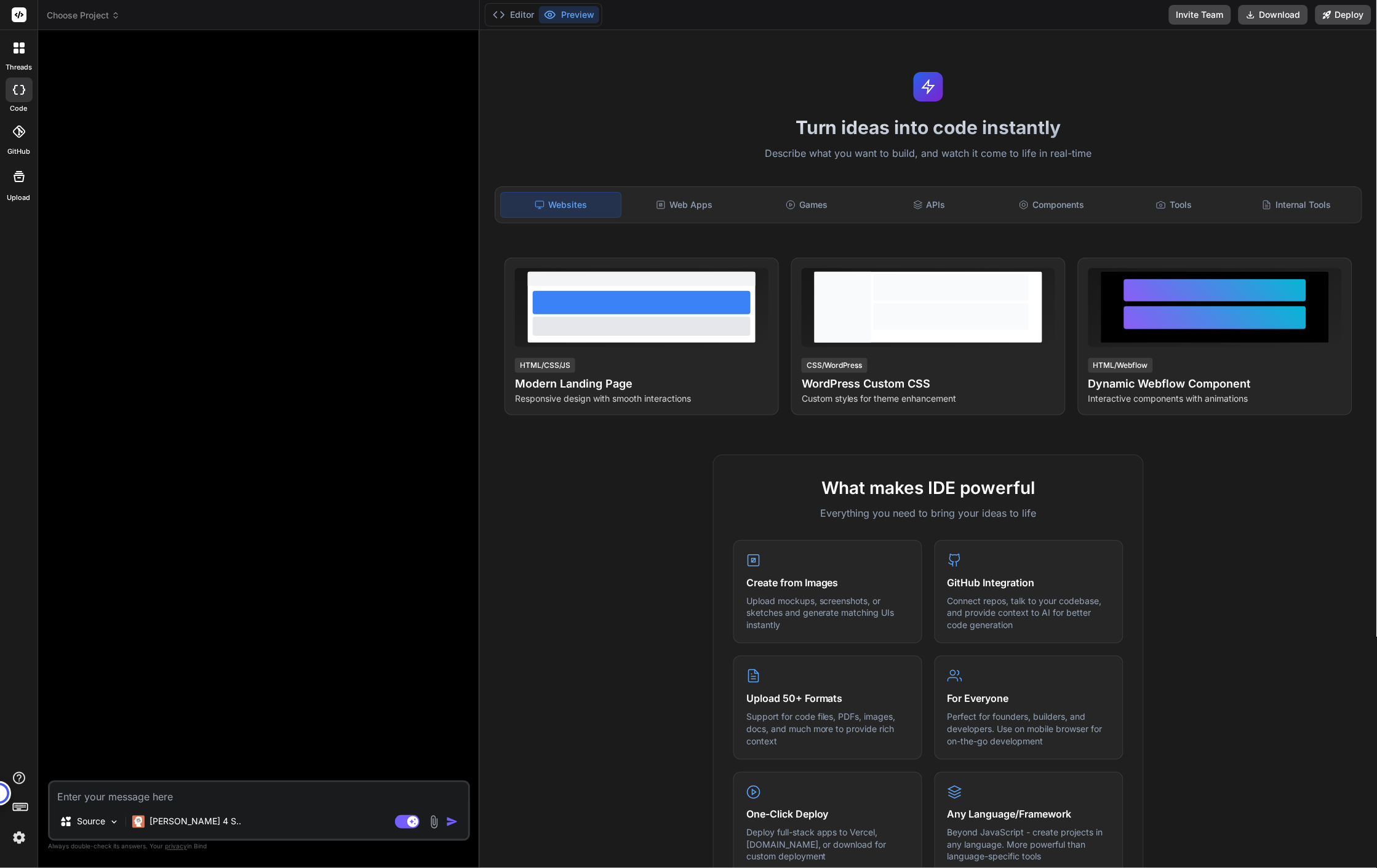
click at [279, 383] on div at bounding box center [260, 410] width 419 height 741
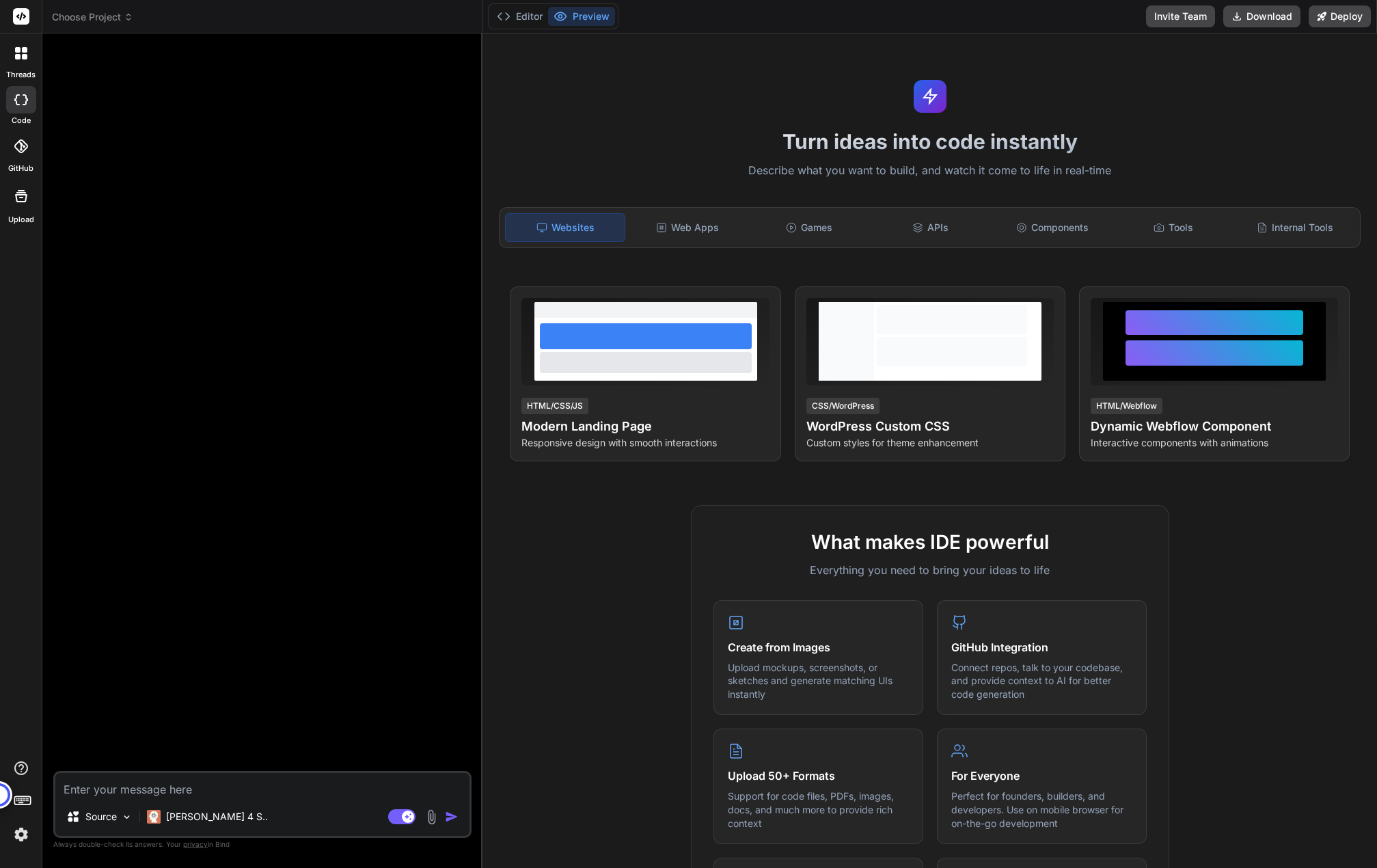
type textarea "x"
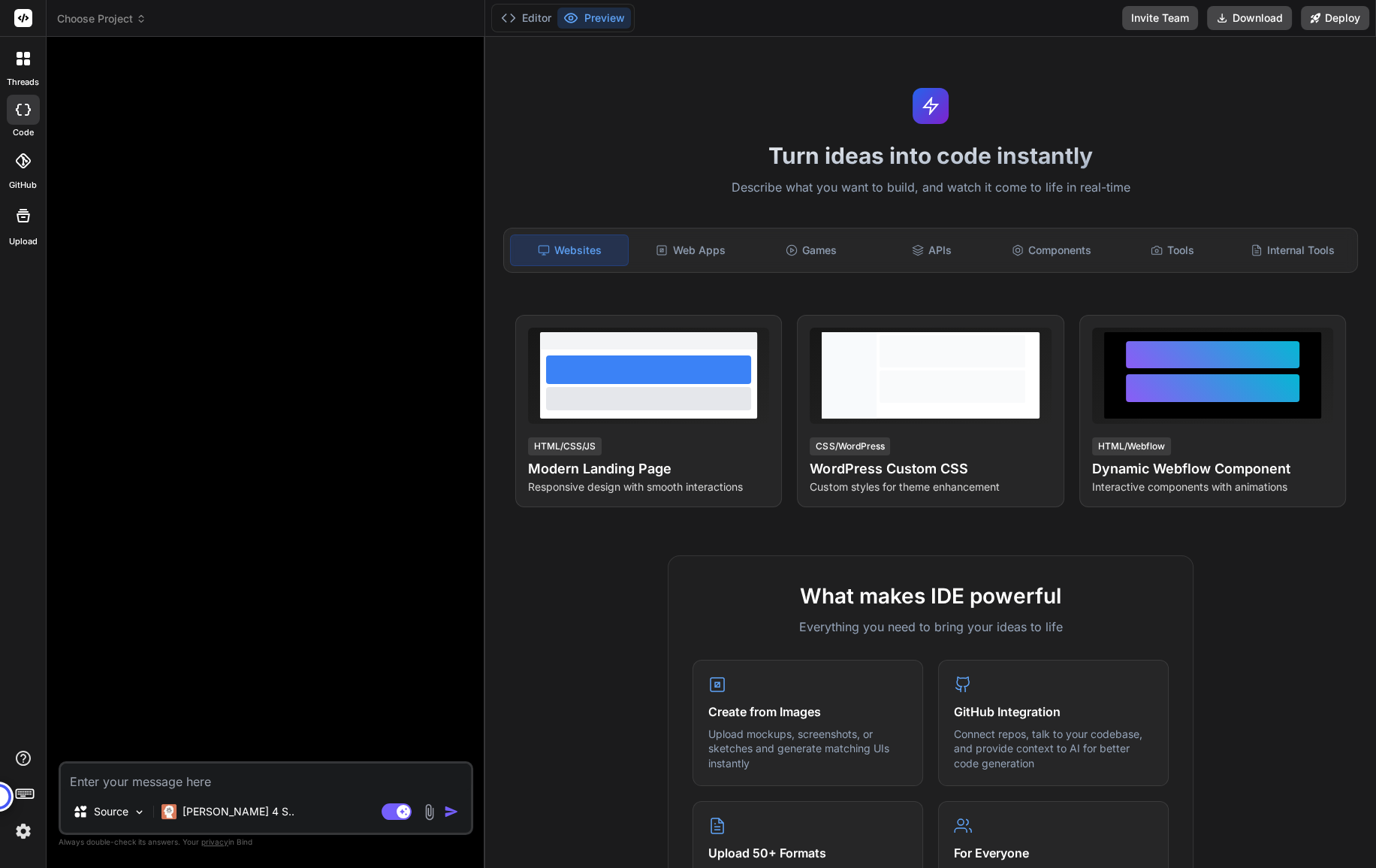
click at [636, 134] on div "Turn ideas into code instantly Describe what you want to build, and watch it co…" at bounding box center [931, 452] width 891 height 831
click at [549, 15] on button "Editor" at bounding box center [526, 18] width 63 height 21
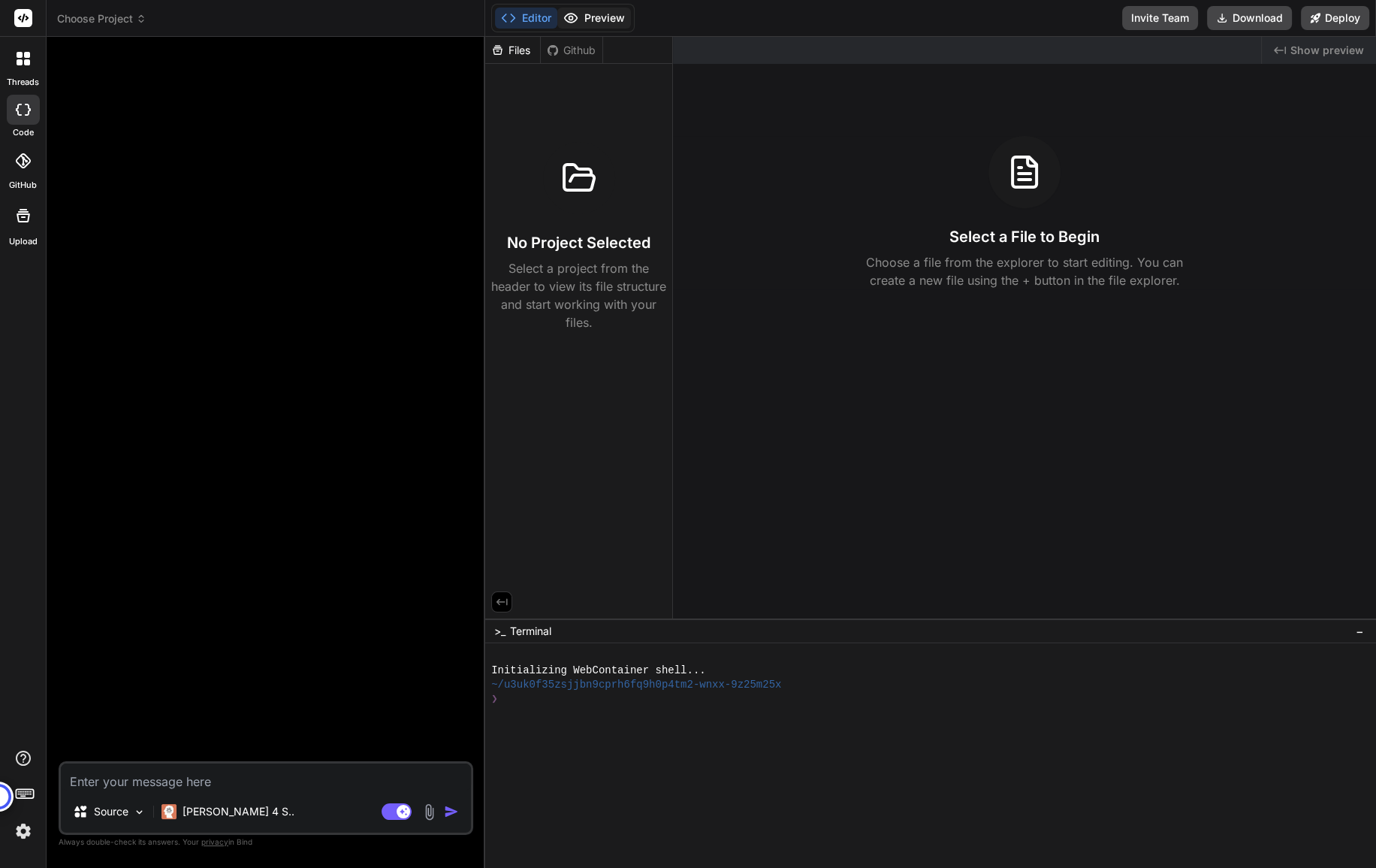
click at [611, 20] on button "Preview" at bounding box center [594, 18] width 73 height 21
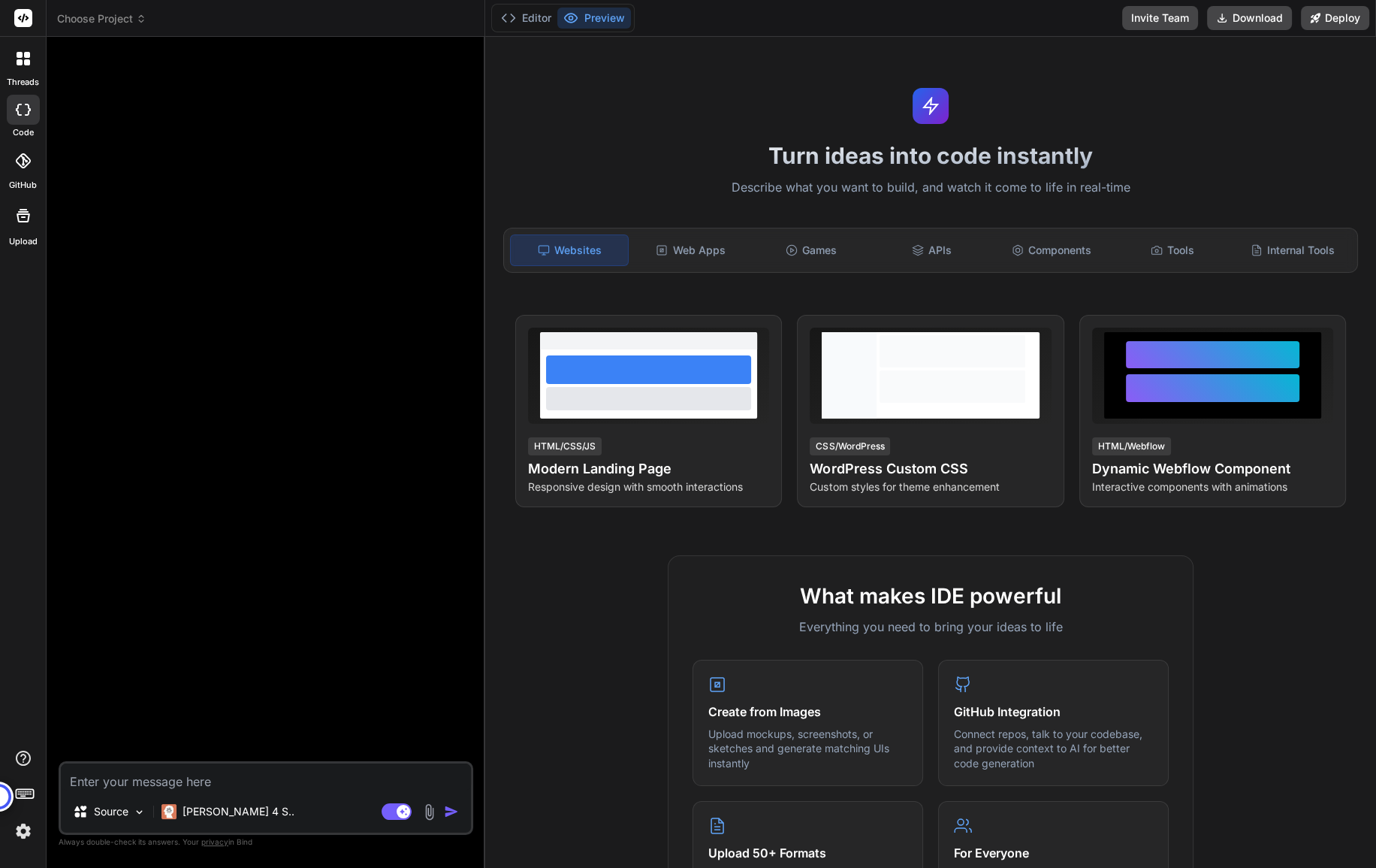
click at [199, 150] on div at bounding box center [268, 405] width 412 height 712
click at [28, 63] on icon at bounding box center [27, 62] width 6 height 6
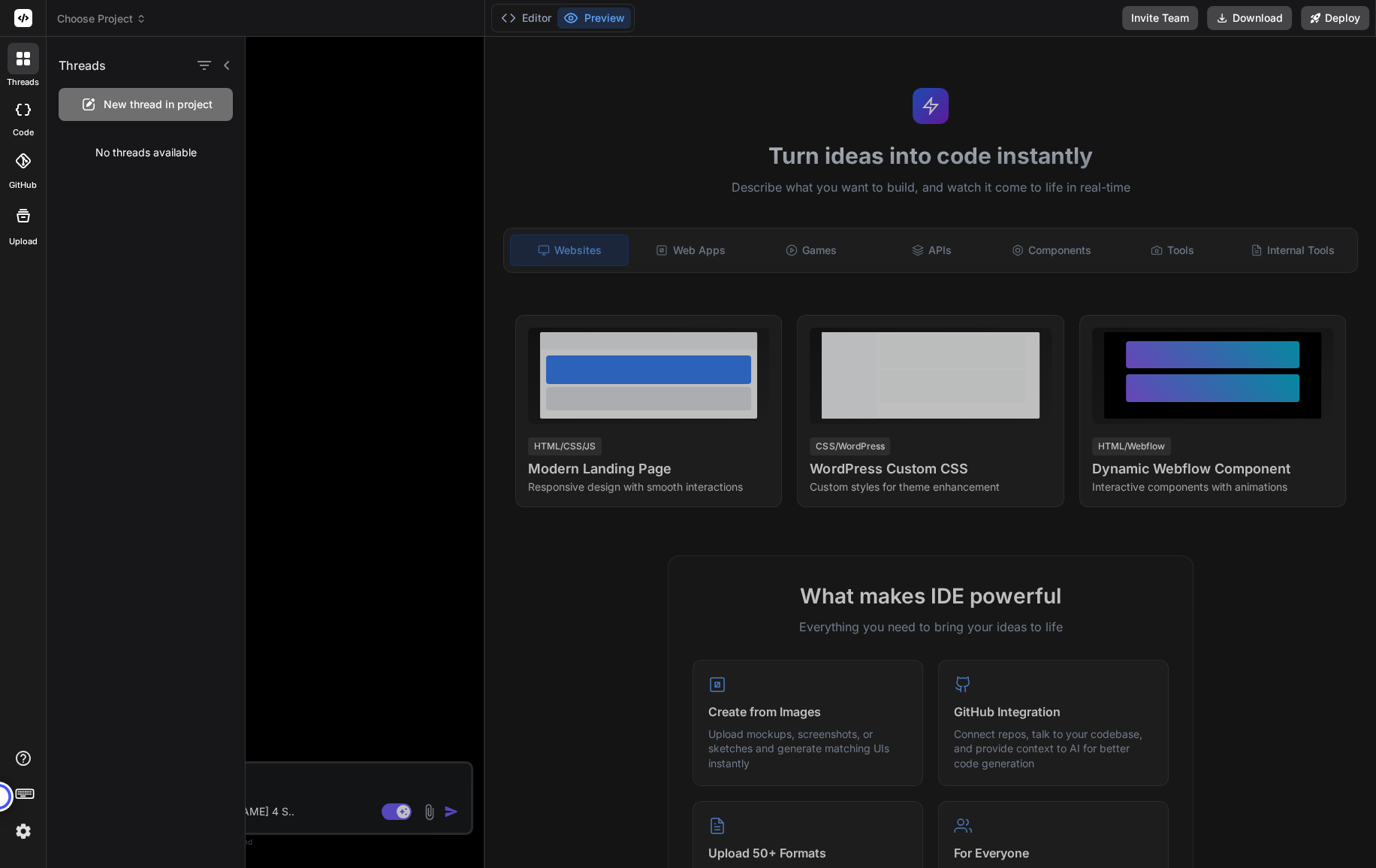
click at [37, 160] on div at bounding box center [23, 160] width 33 height 33
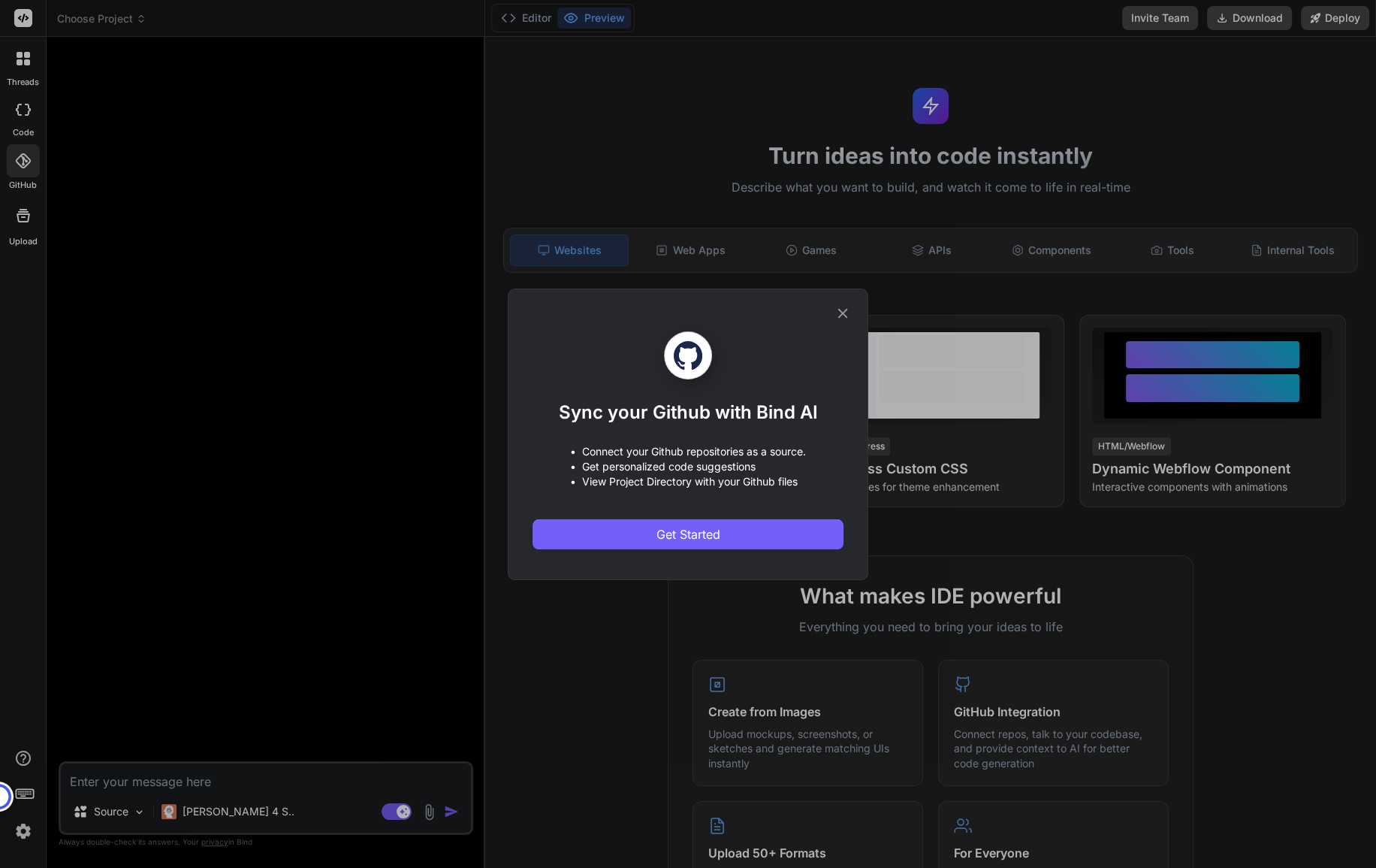
click at [44, 244] on div "Sync your Github with Bind AI • Connect your Github repositories as a source. •…" at bounding box center [688, 434] width 1376 height 868
